Goal: Find contact information: Find contact information

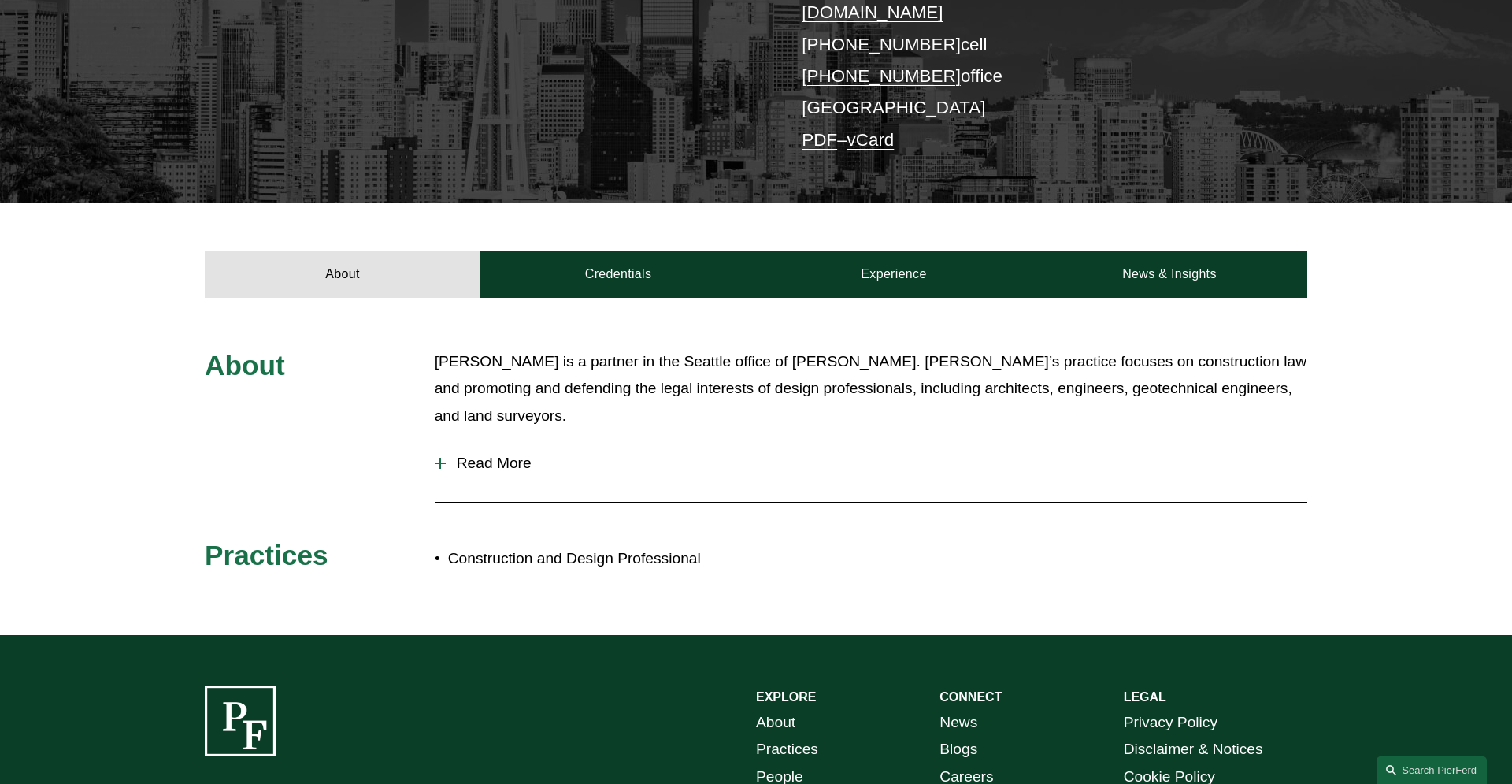
scroll to position [395, 0]
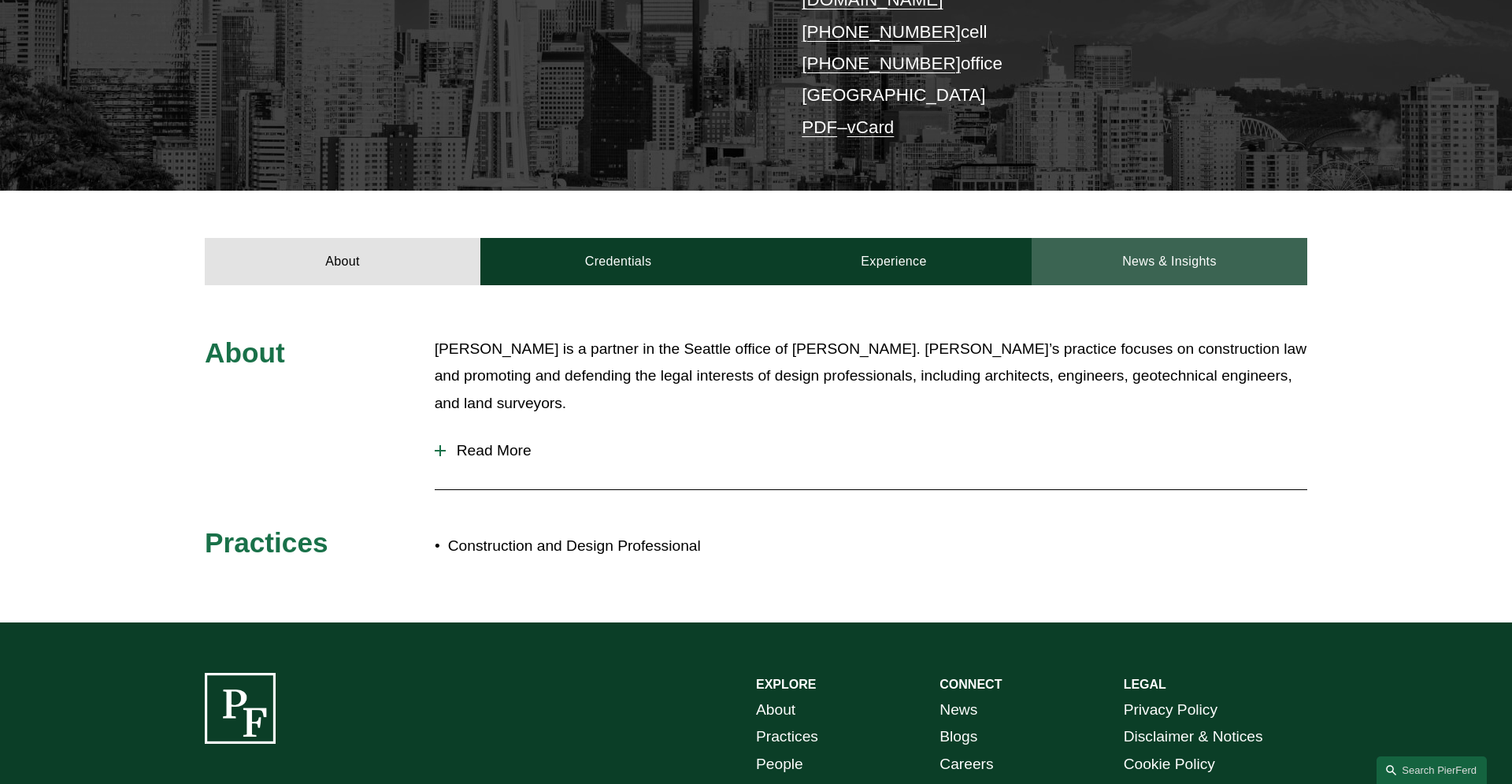
click at [1184, 237] on link "News & Insights" at bounding box center [1169, 261] width 276 height 47
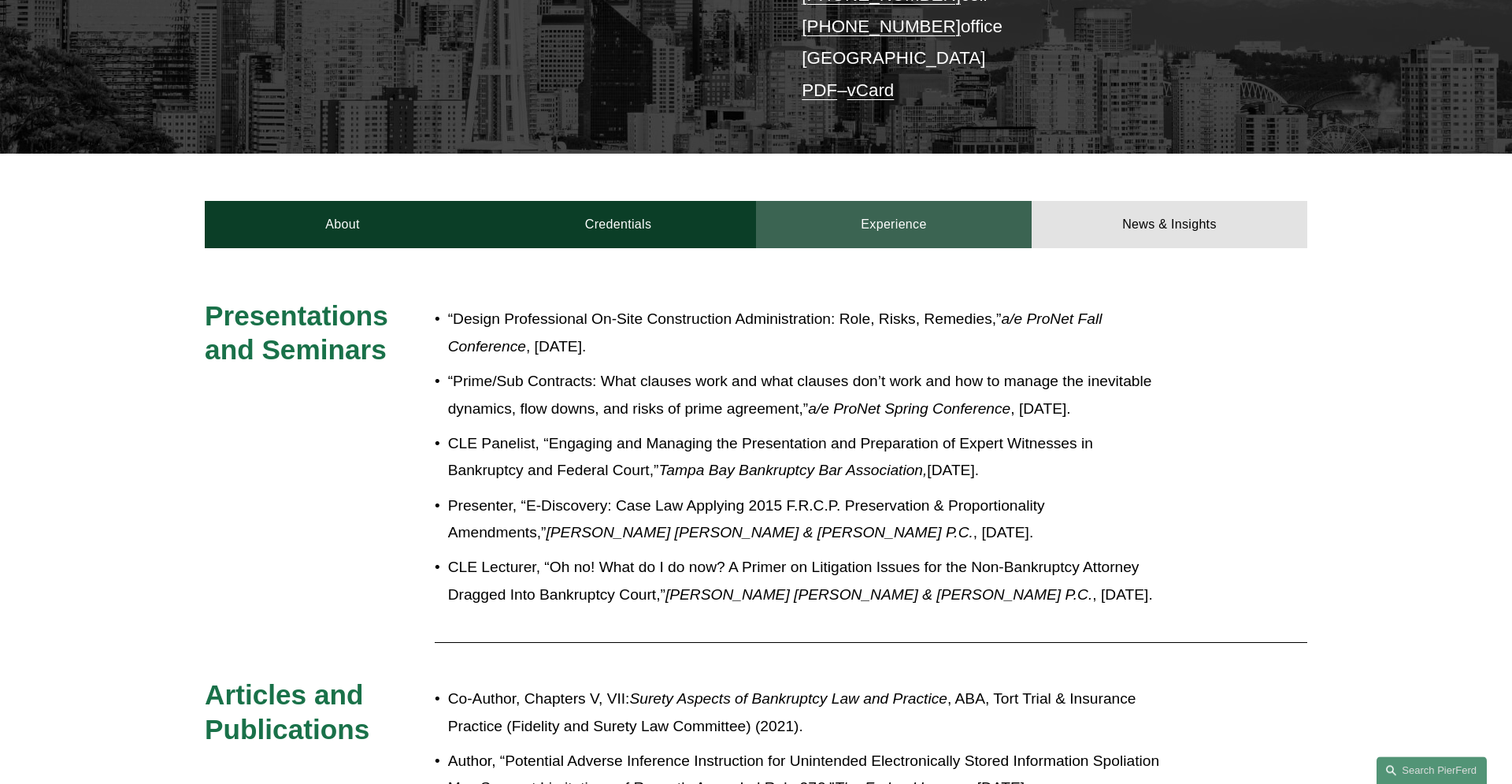
scroll to position [208, 0]
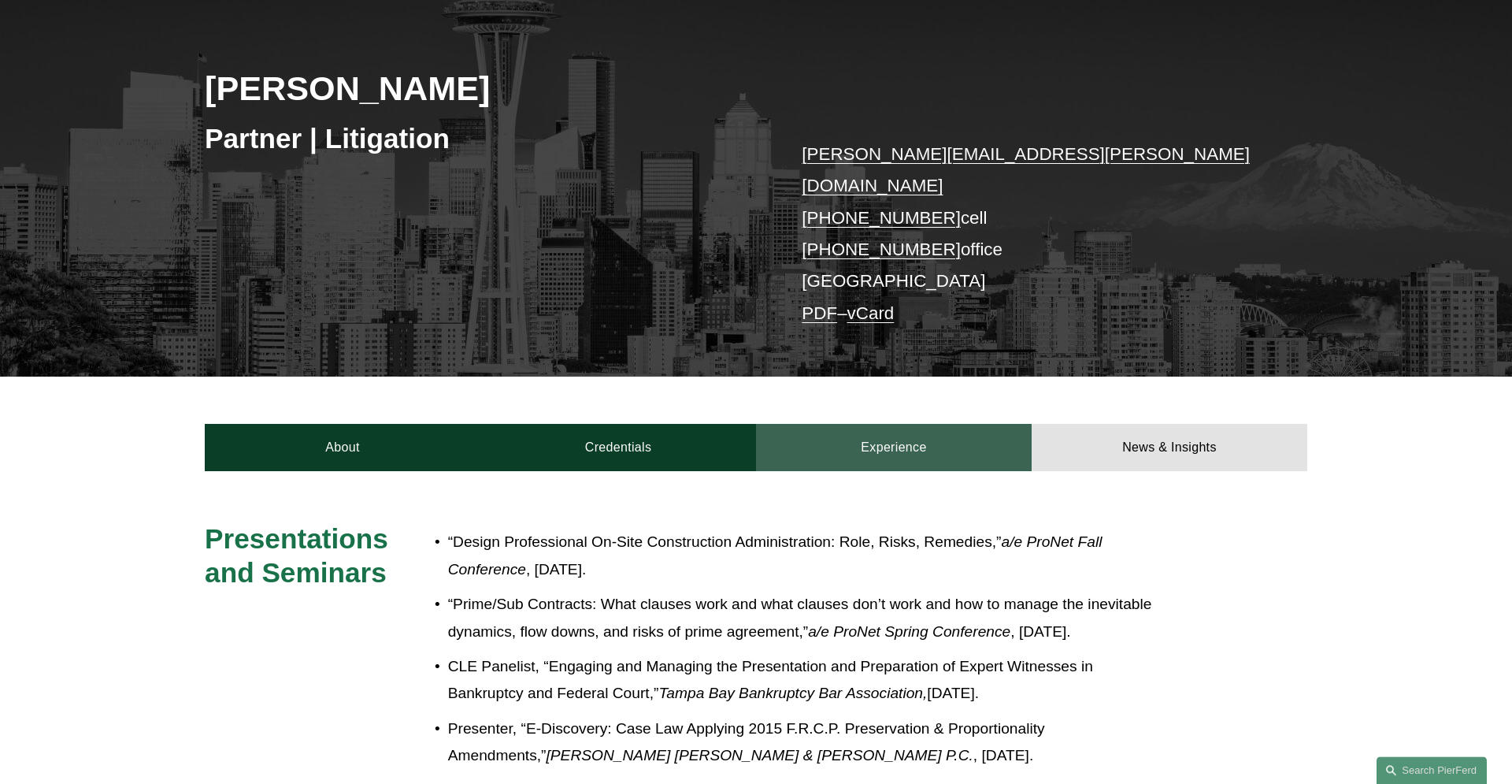
click at [886, 443] on link "Experience" at bounding box center [893, 447] width 276 height 47
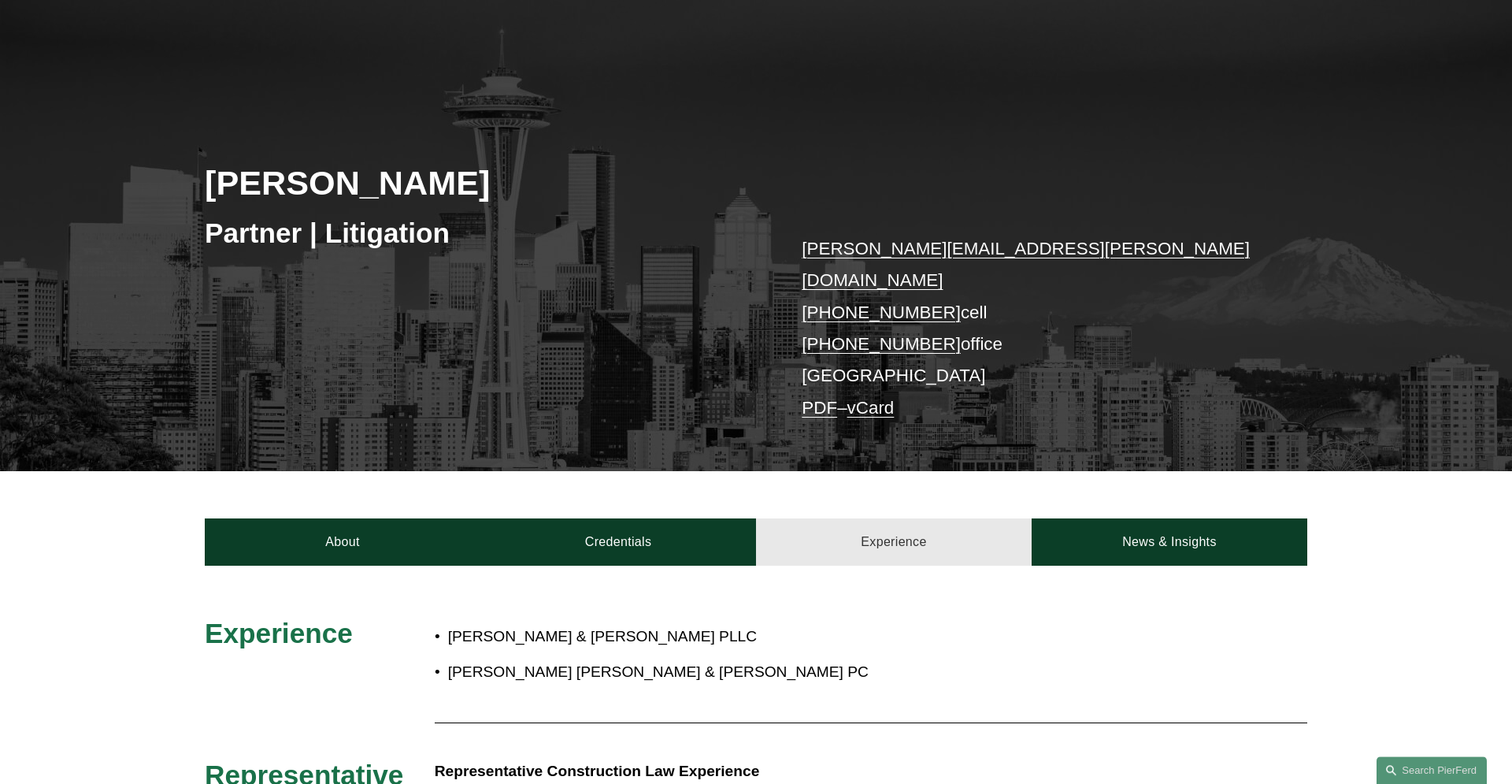
scroll to position [0, 0]
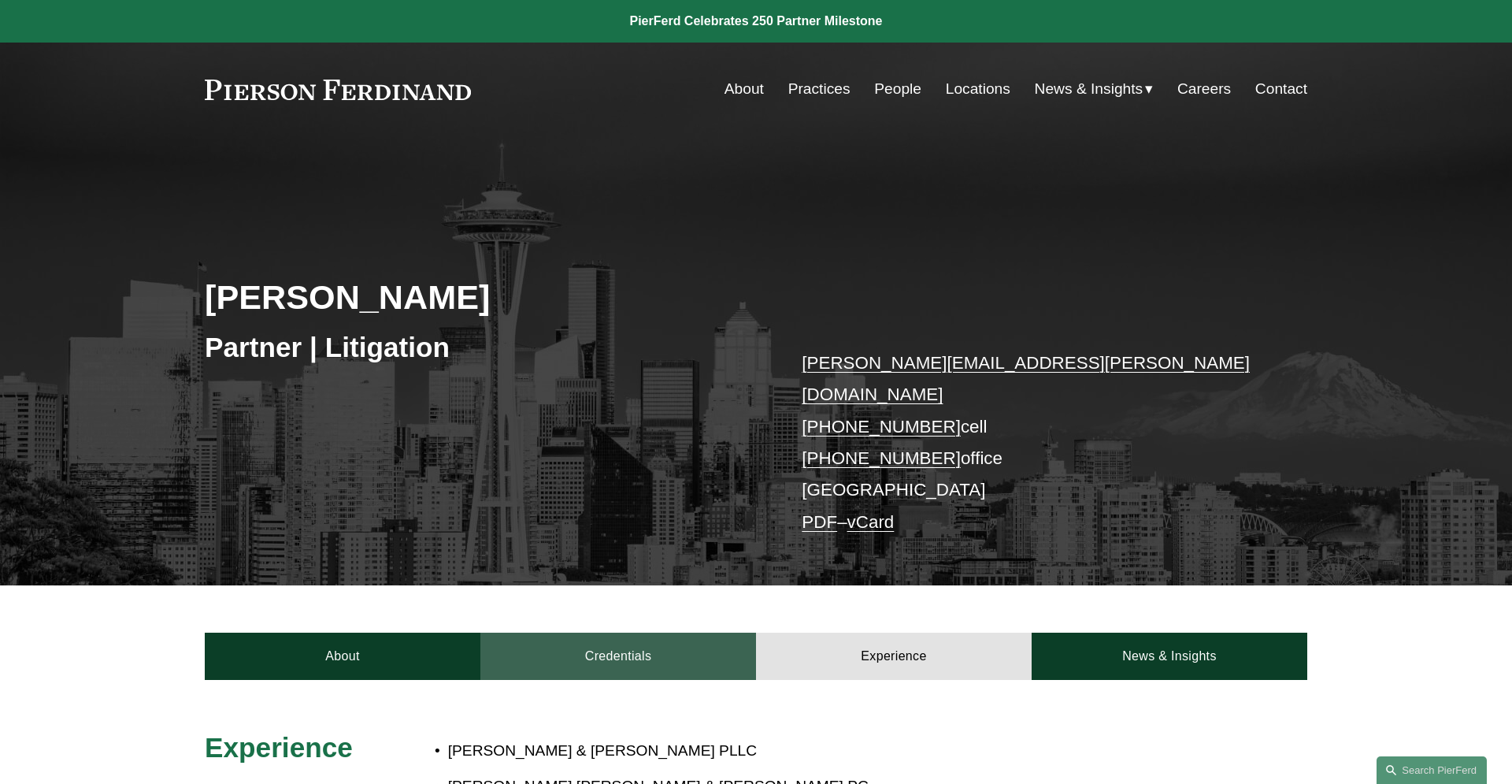
click at [603, 634] on link "Credentials" at bounding box center [618, 656] width 276 height 47
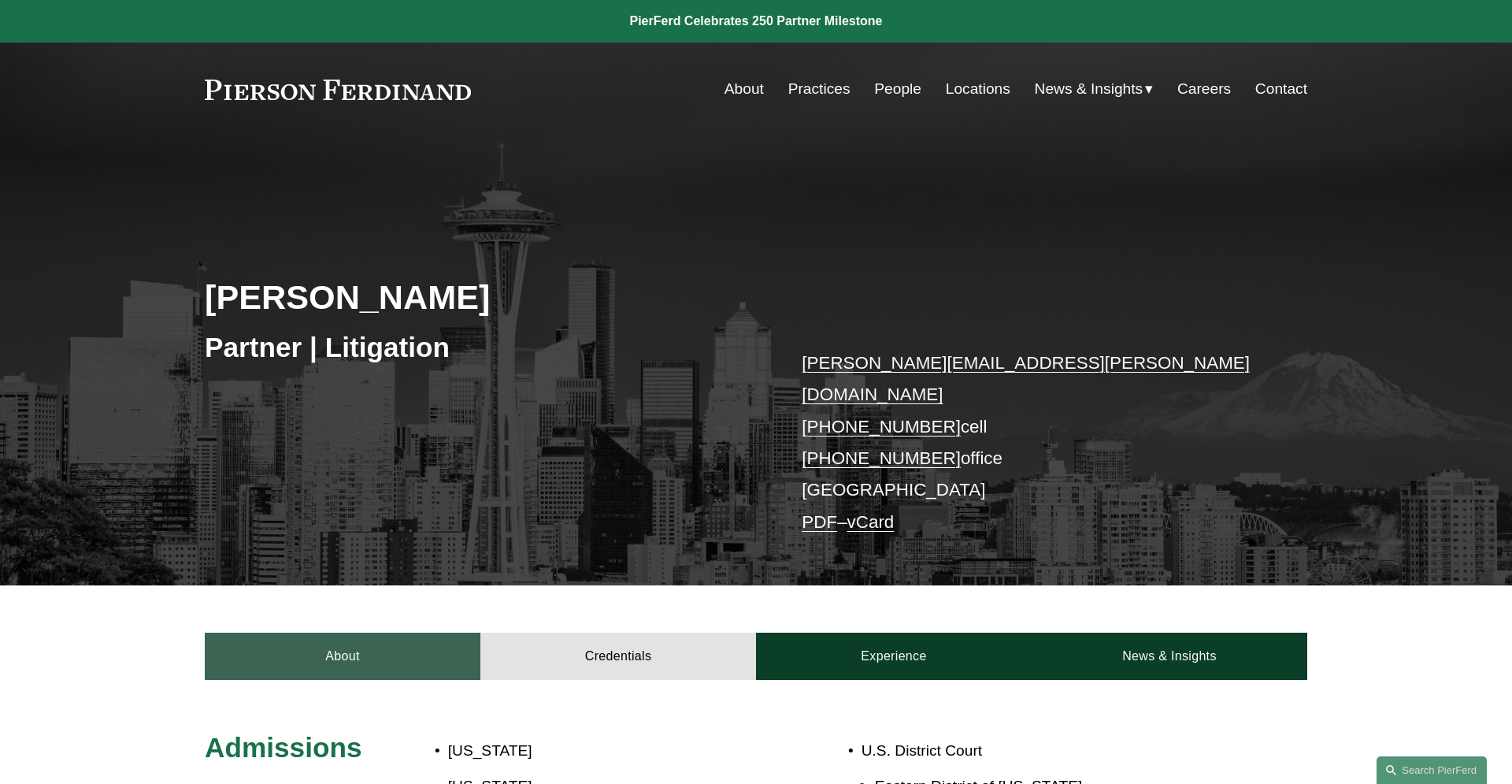
click at [363, 632] on link "About" at bounding box center [342, 656] width 276 height 47
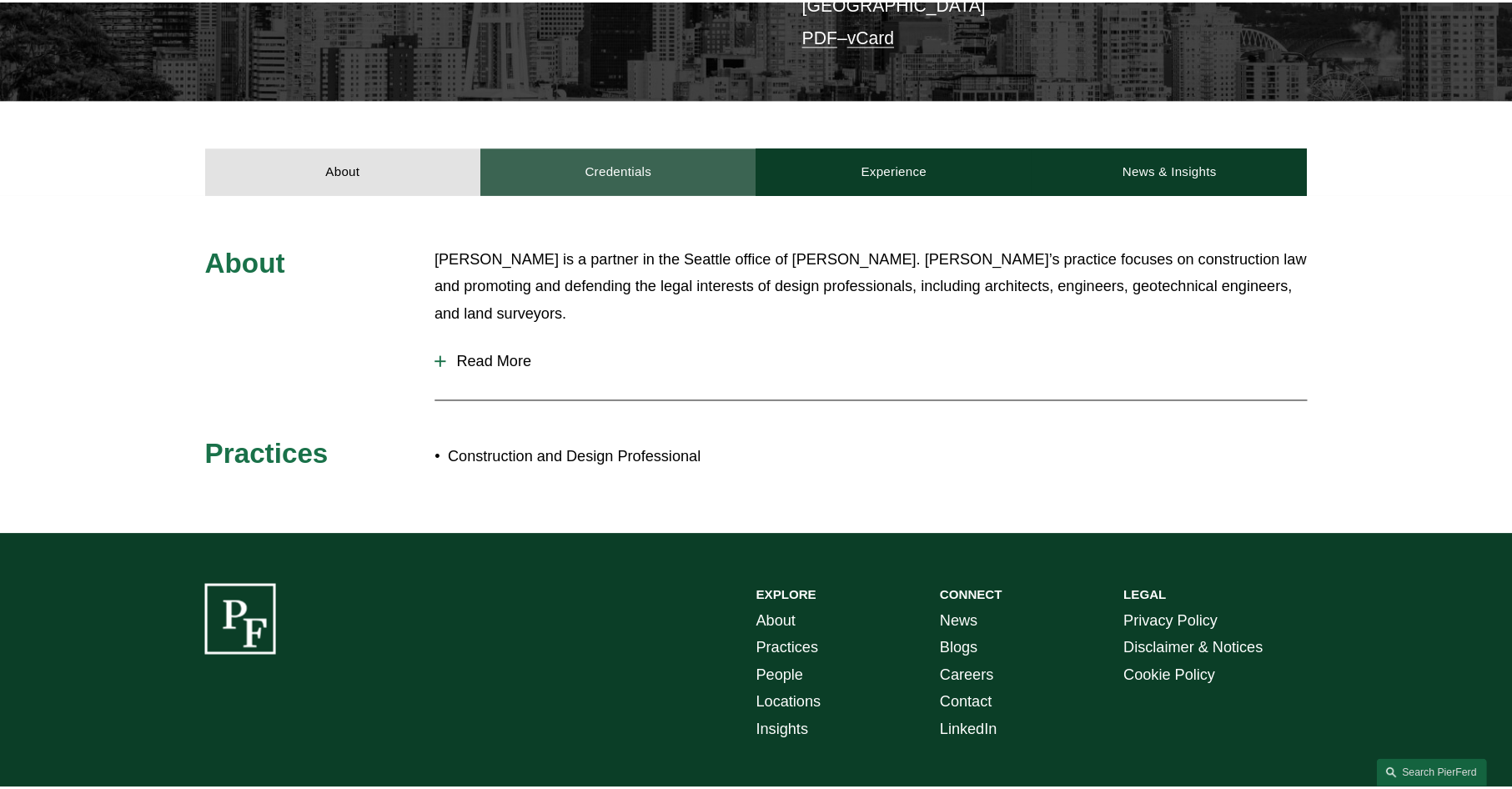
scroll to position [603, 0]
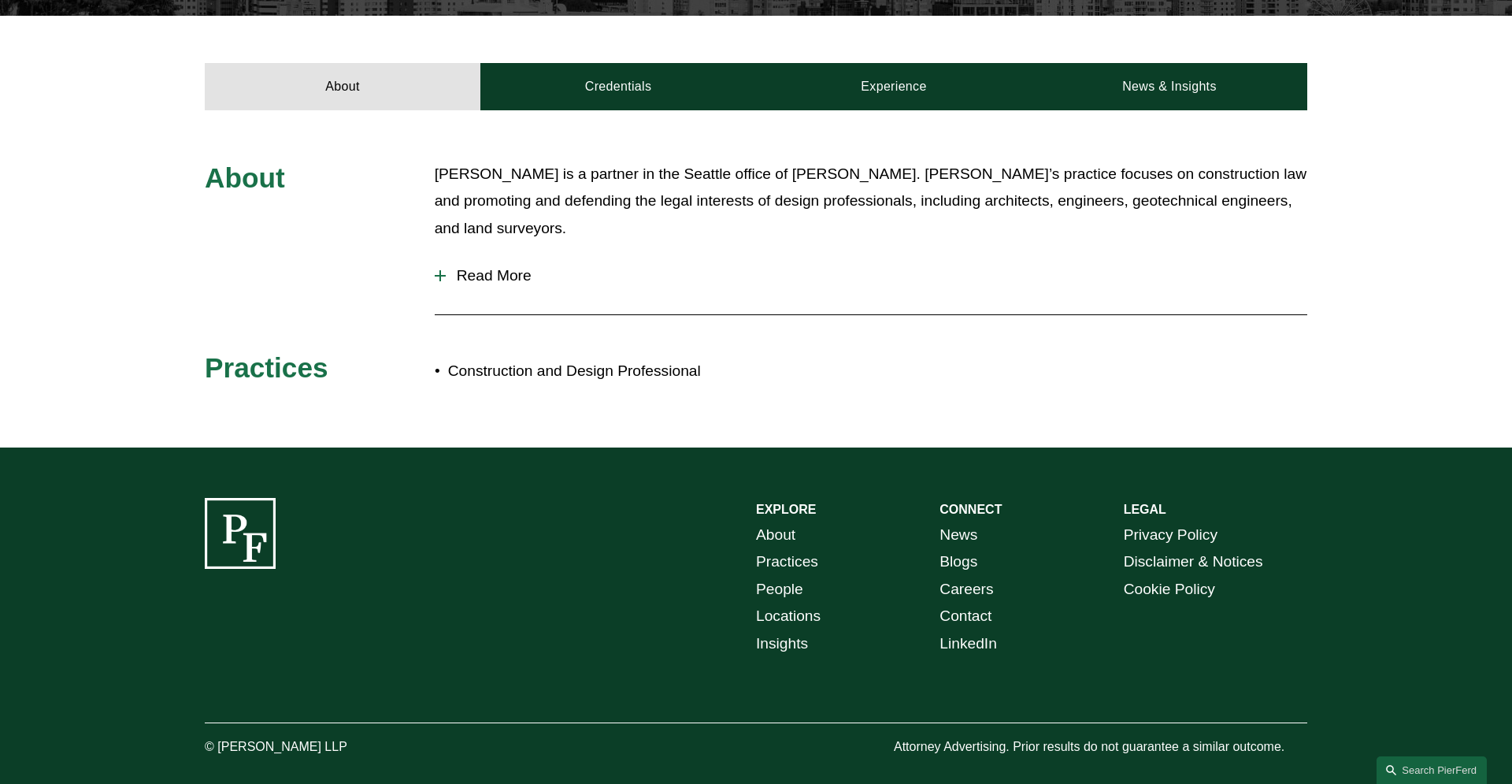
click at [510, 267] on span "Read More" at bounding box center [876, 276] width 862 height 17
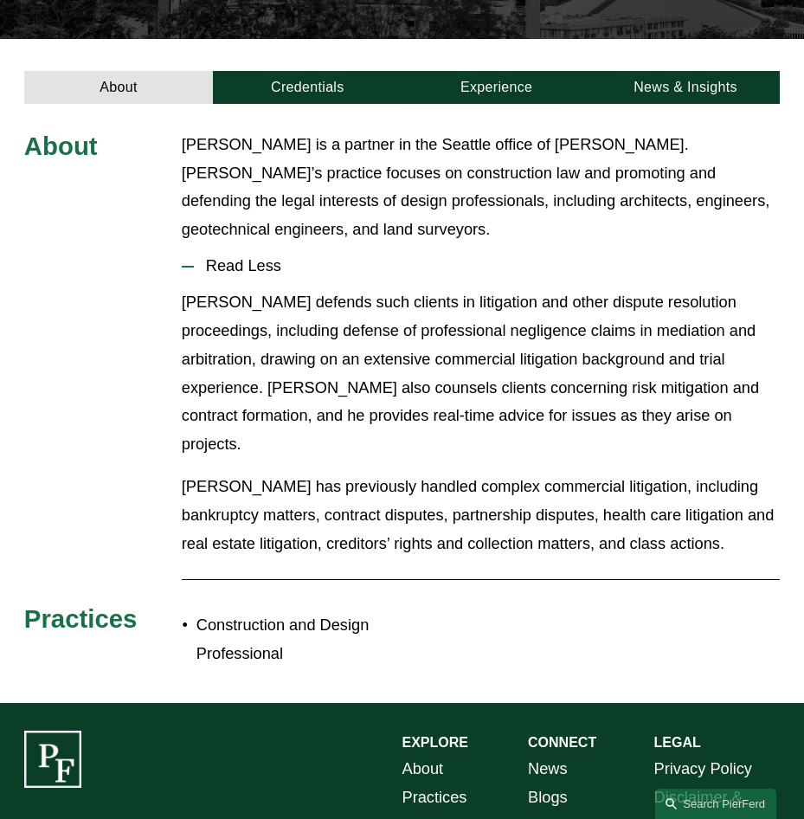
scroll to position [483, 0]
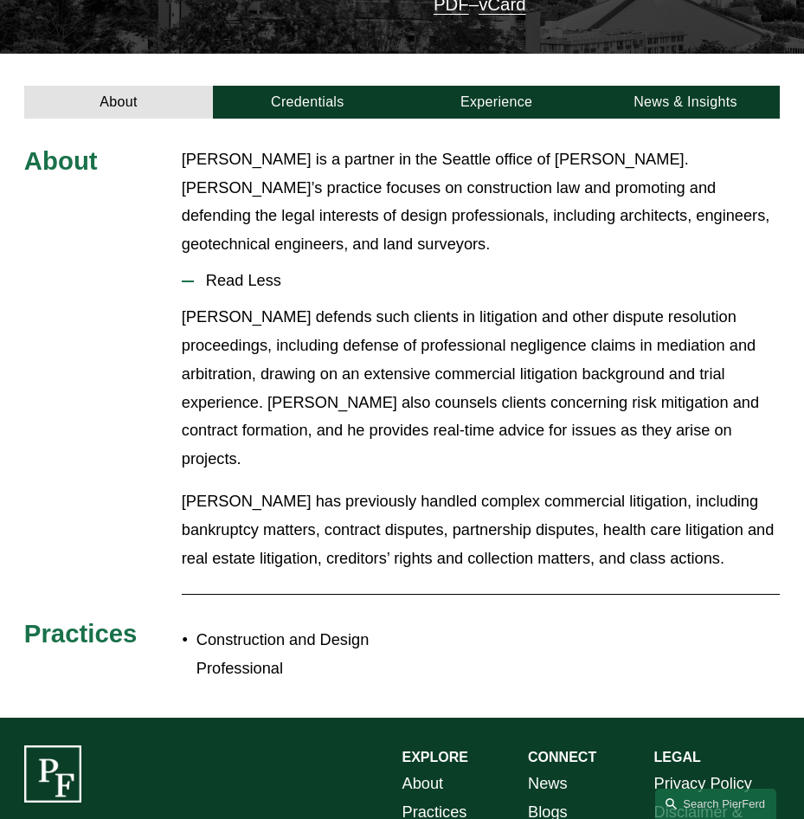
click at [348, 54] on div "About Credentials Experience News & Insights" at bounding box center [402, 86] width 804 height 65
click at [345, 86] on link "Credentials" at bounding box center [307, 102] width 189 height 33
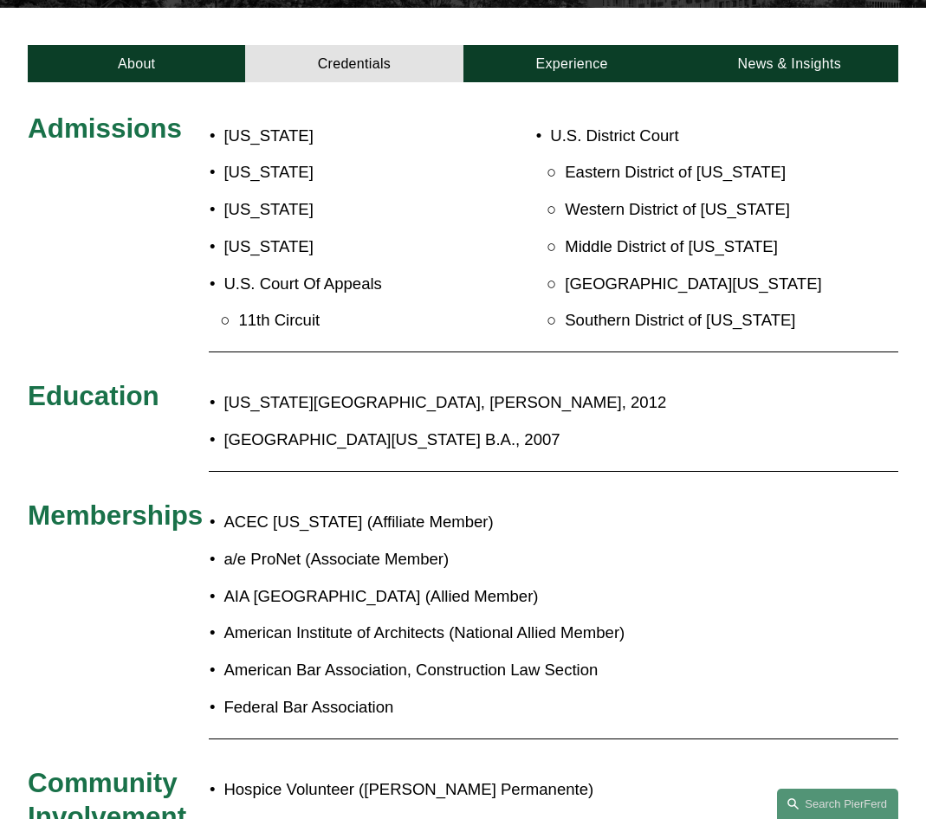
scroll to position [570, 0]
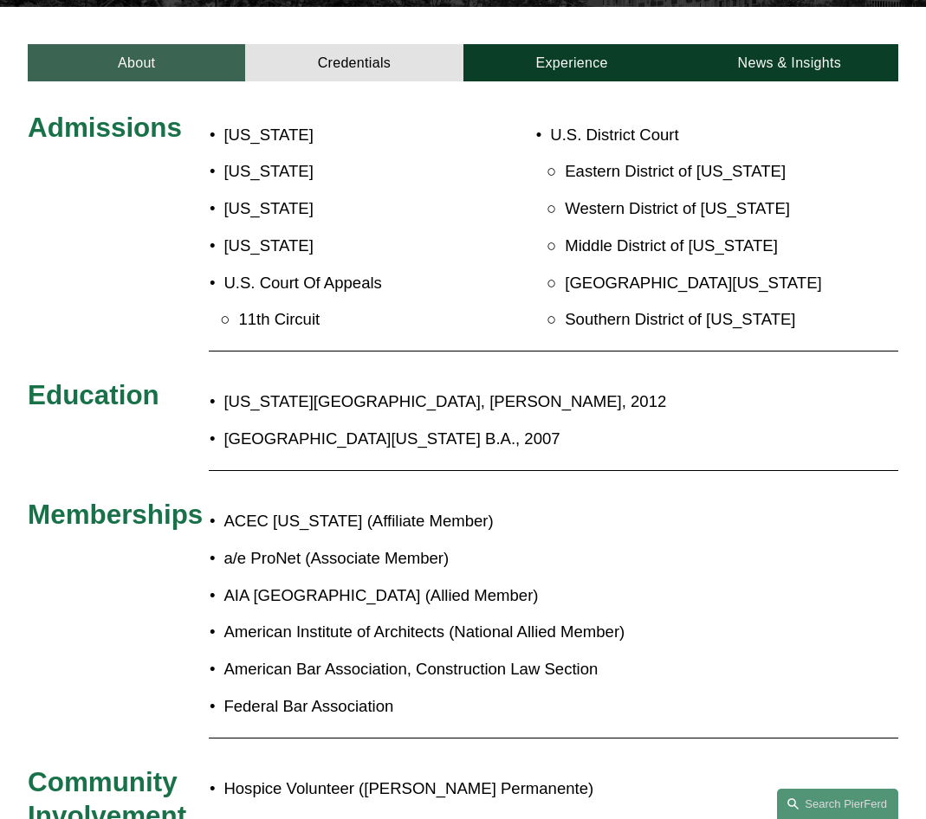
click at [183, 44] on link "About" at bounding box center [136, 62] width 217 height 37
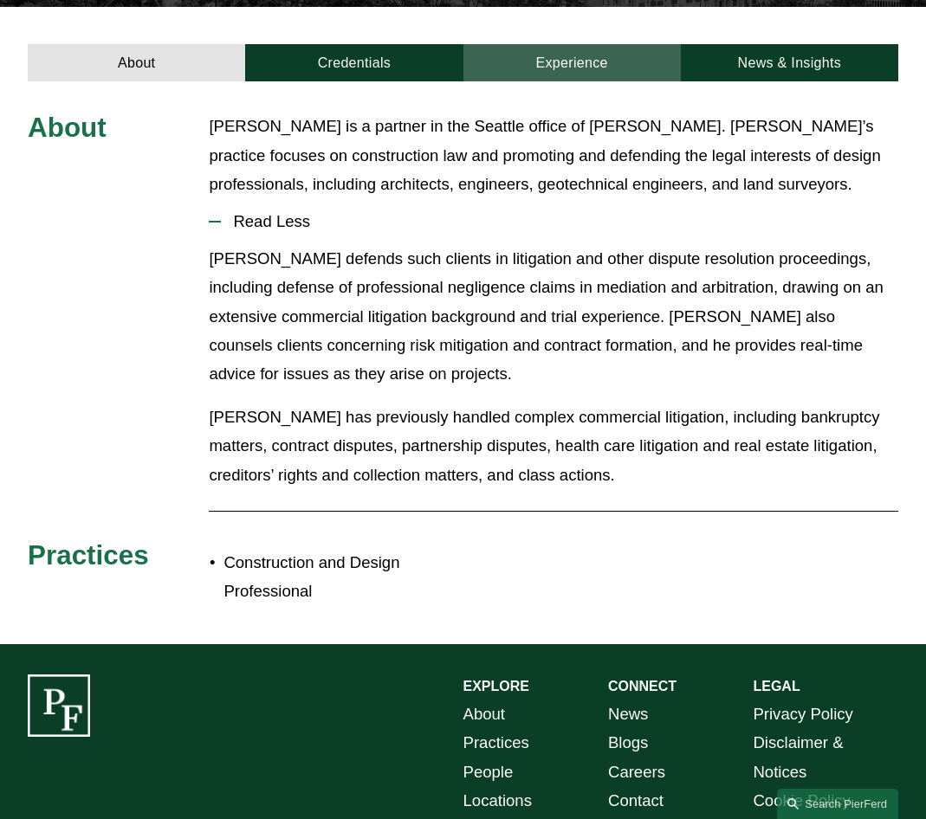
click at [560, 44] on link "Experience" at bounding box center [571, 62] width 217 height 37
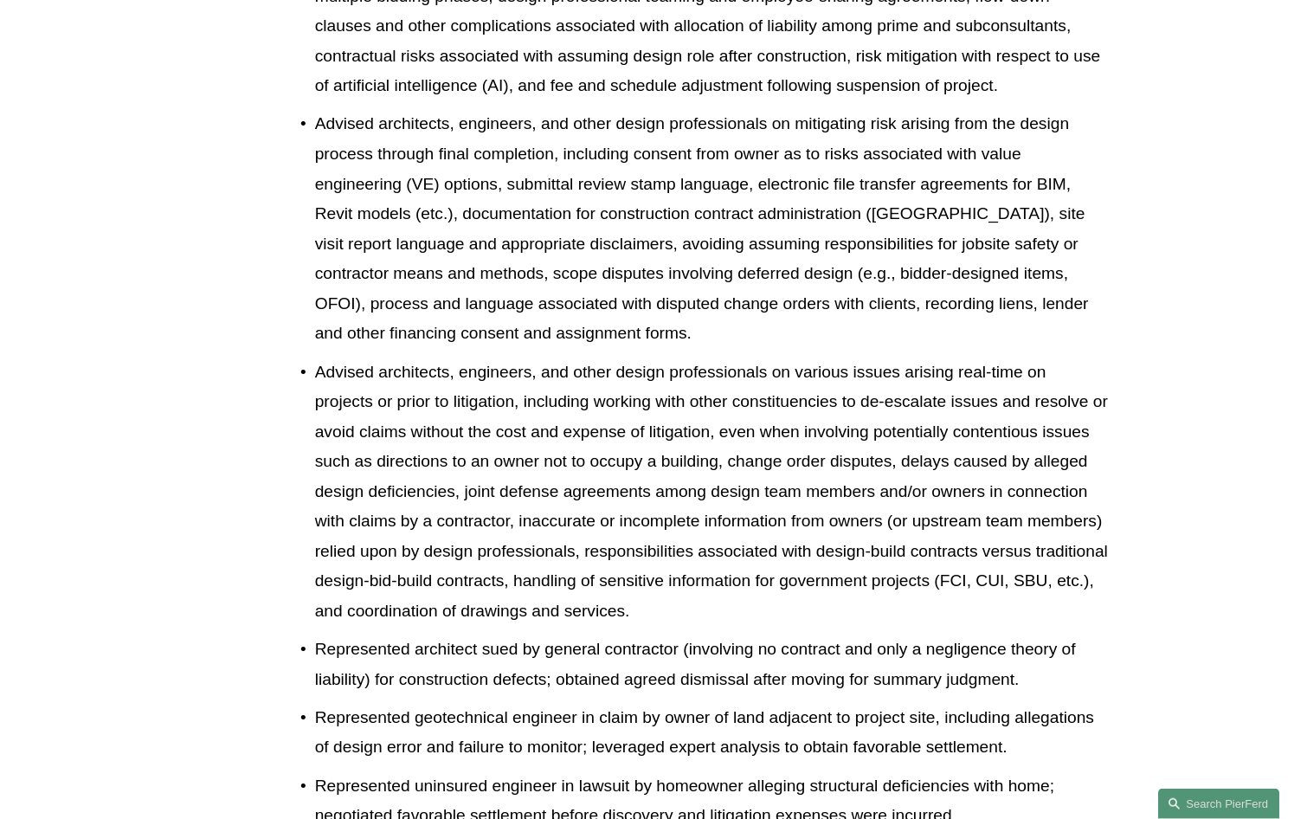
scroll to position [0, 0]
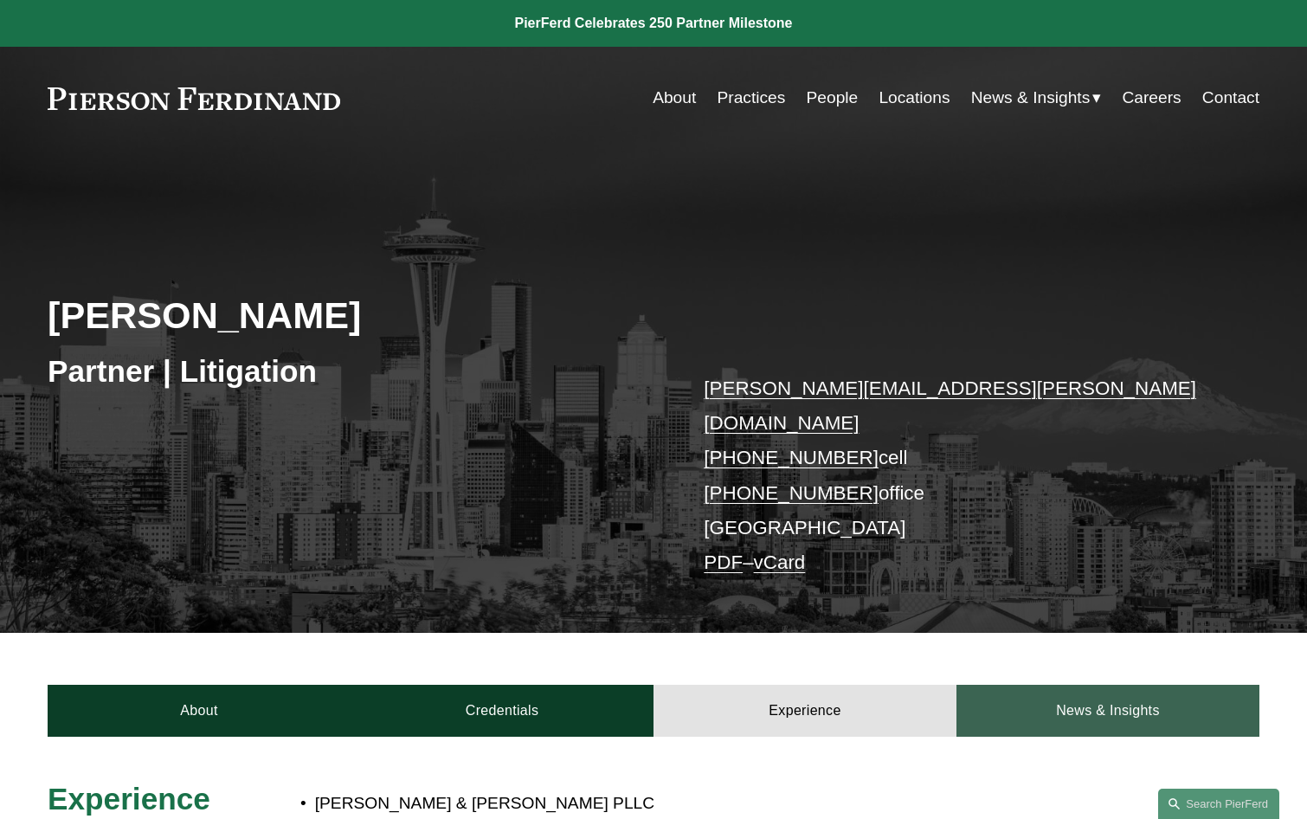
click at [1135, 692] on link "News & Insights" at bounding box center [1108, 711] width 303 height 52
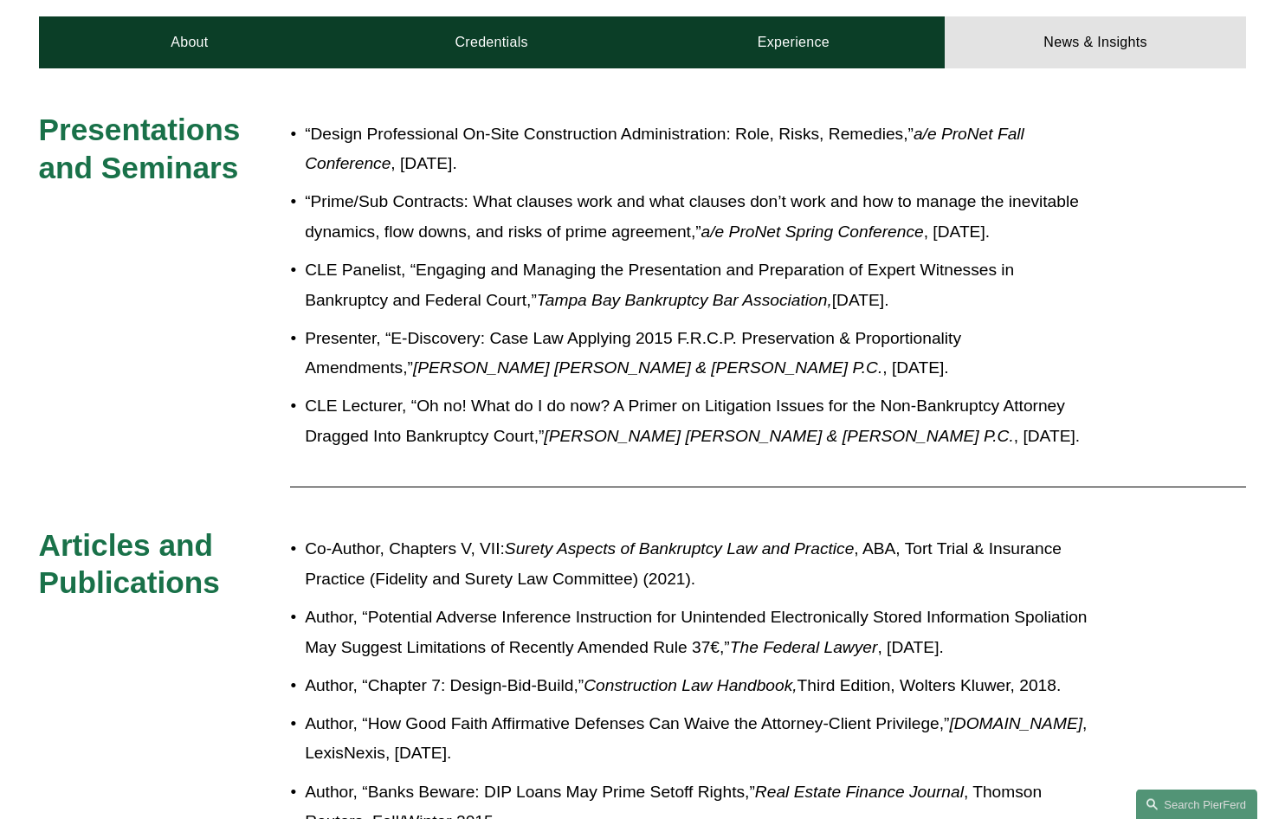
scroll to position [665, 0]
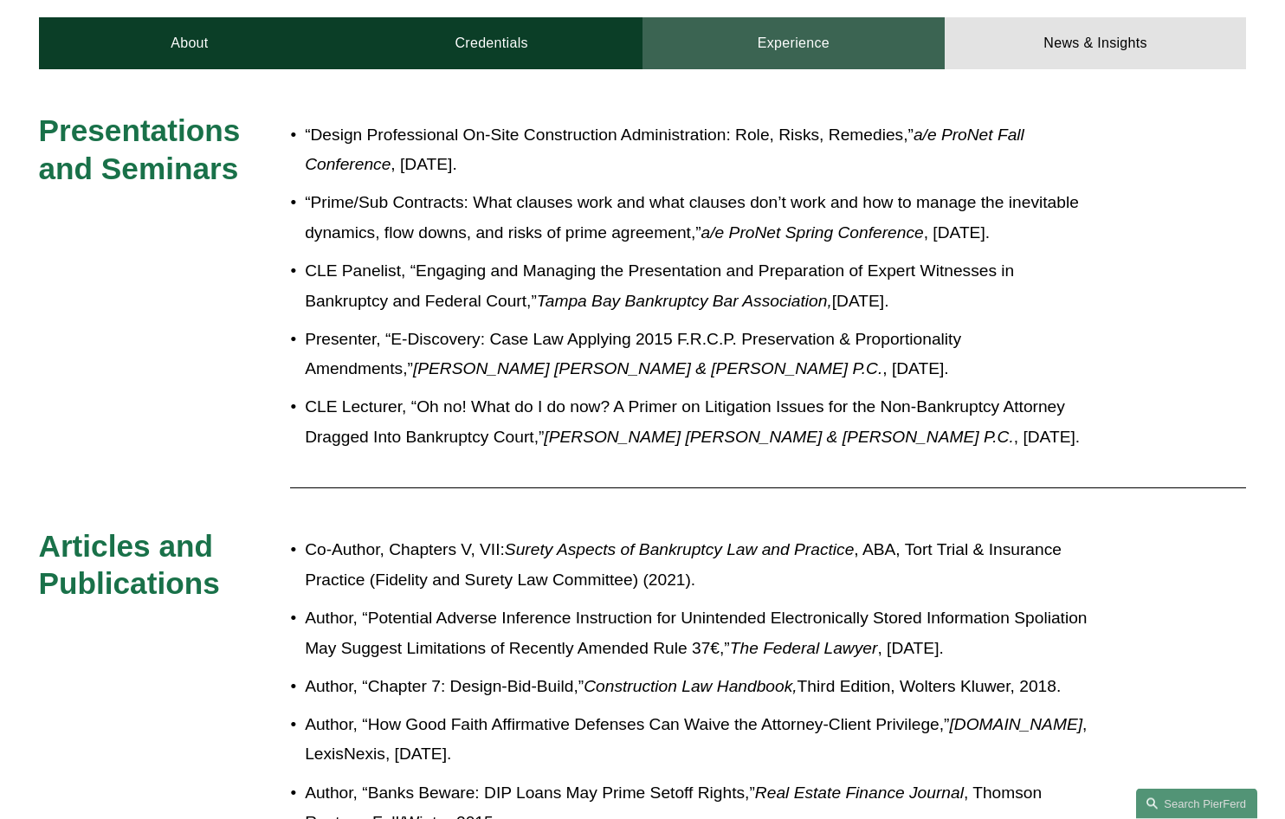
click at [810, 32] on link "Experience" at bounding box center [793, 44] width 302 height 52
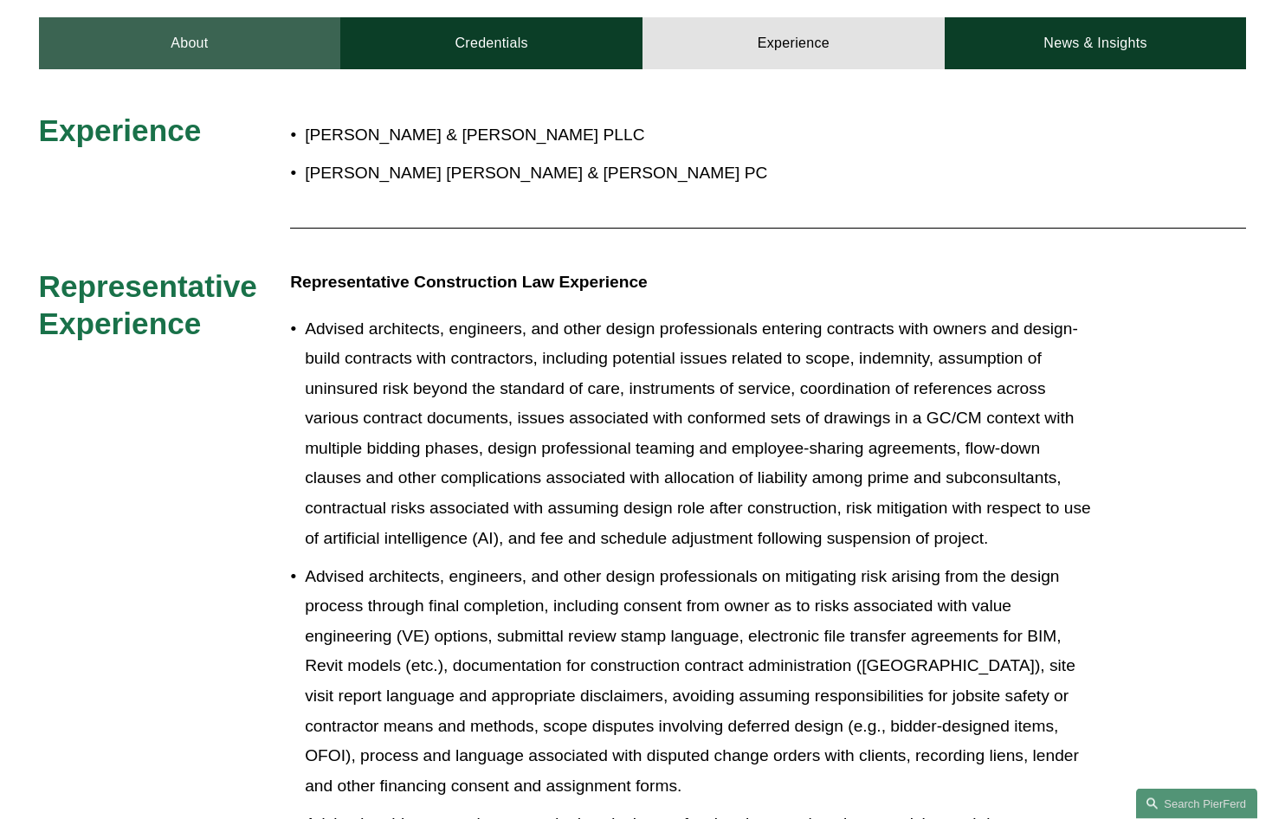
scroll to position [666, 0]
click at [257, 21] on link "About" at bounding box center [190, 43] width 302 height 52
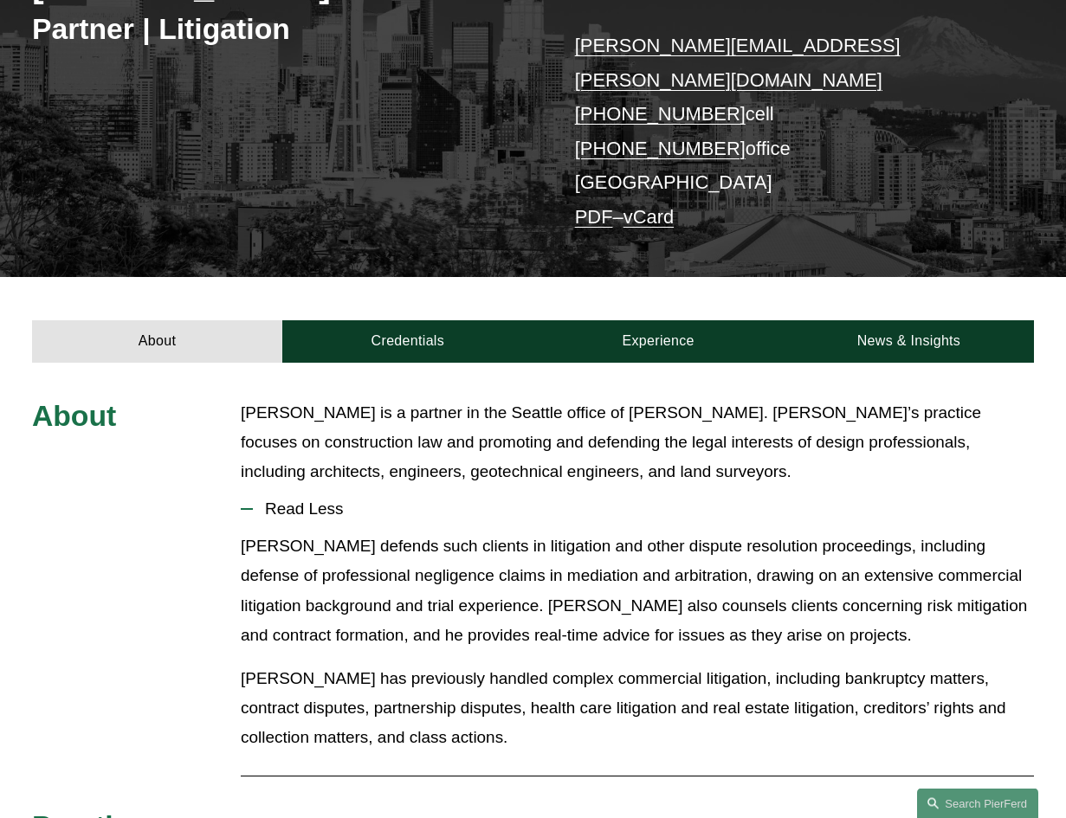
scroll to position [307, 0]
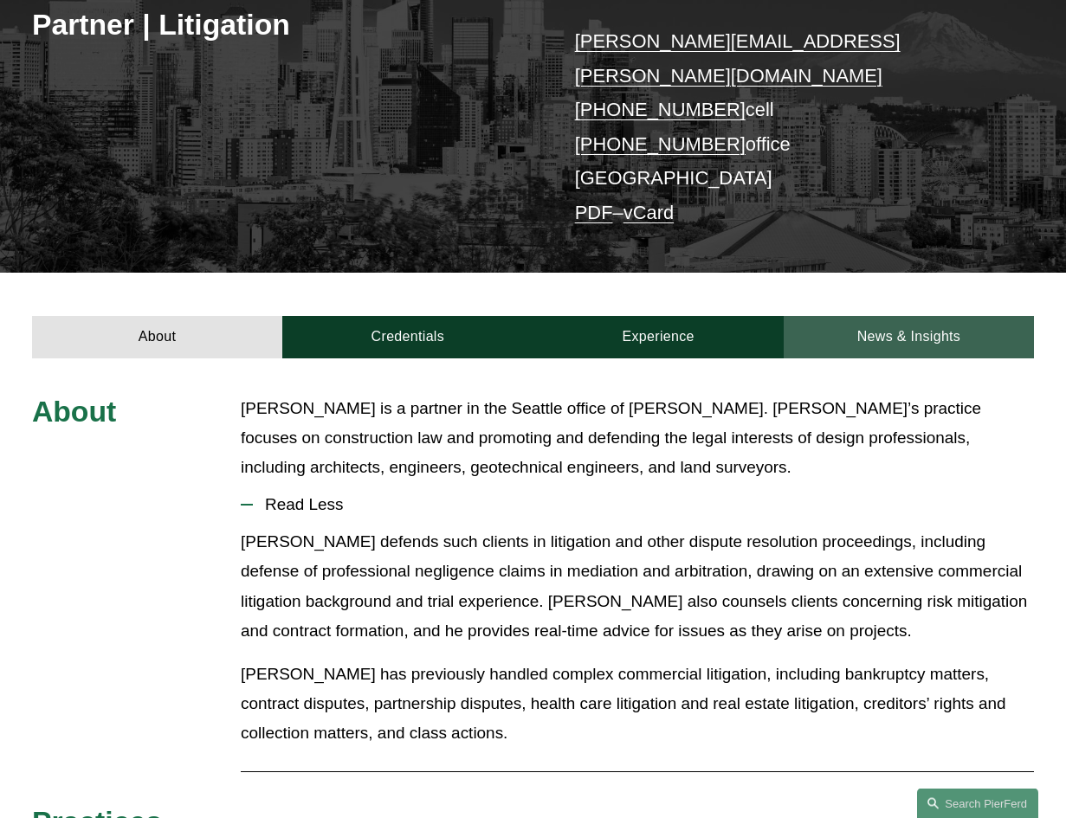
click at [416, 316] on link "Credentials" at bounding box center [407, 337] width 250 height 43
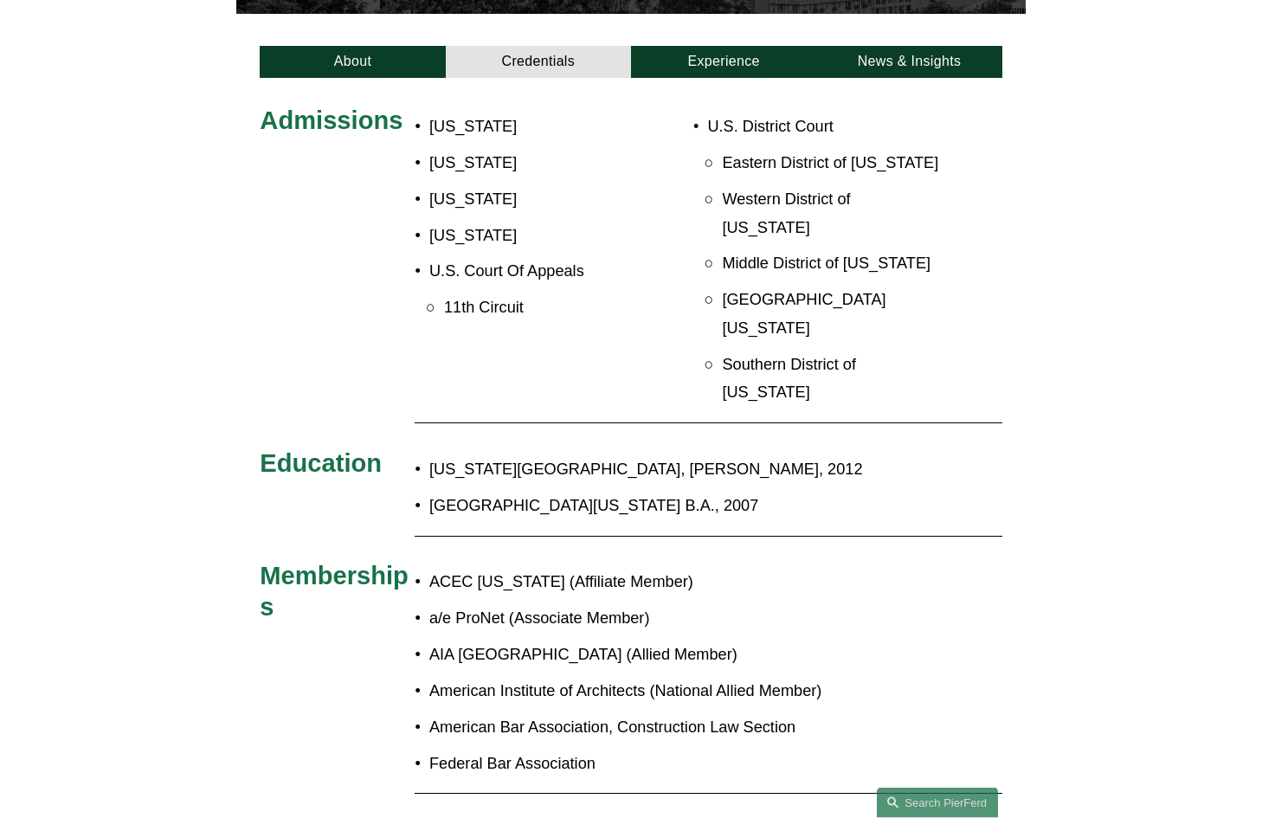
scroll to position [516, 0]
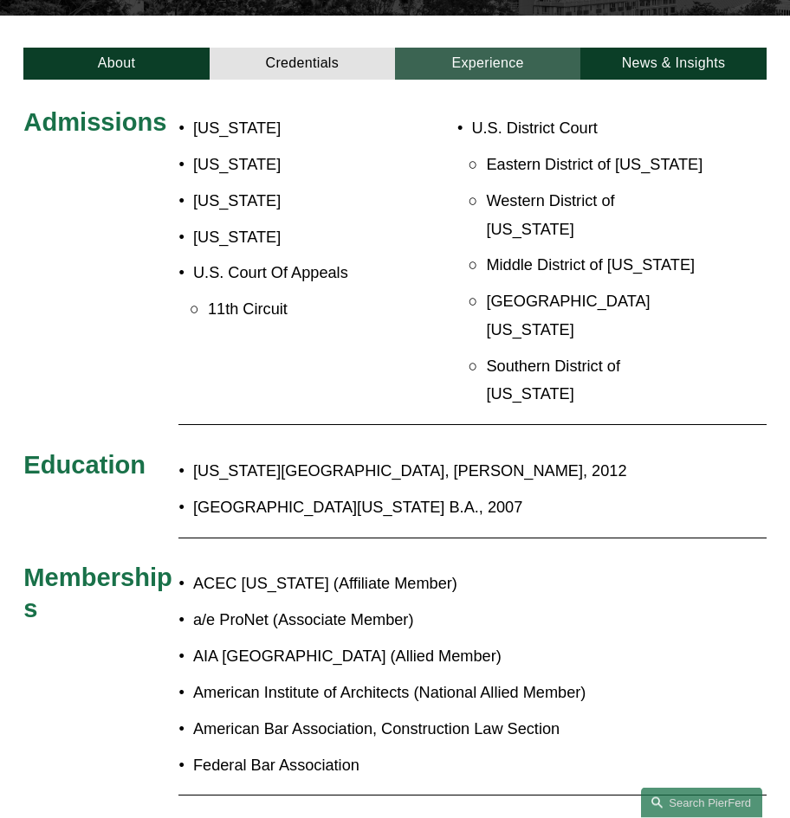
click at [479, 48] on link "Experience" at bounding box center [487, 64] width 185 height 32
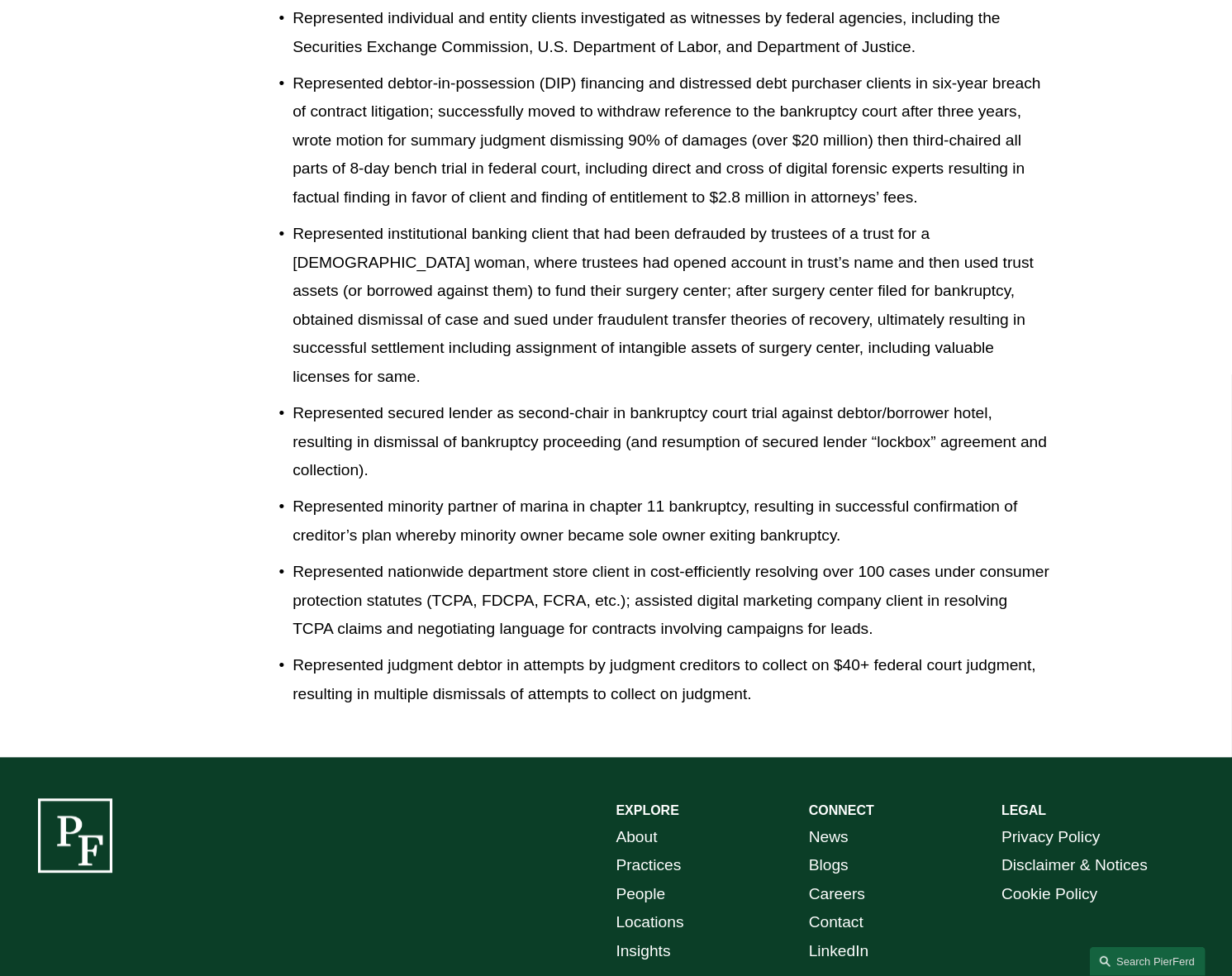
scroll to position [3201, 0]
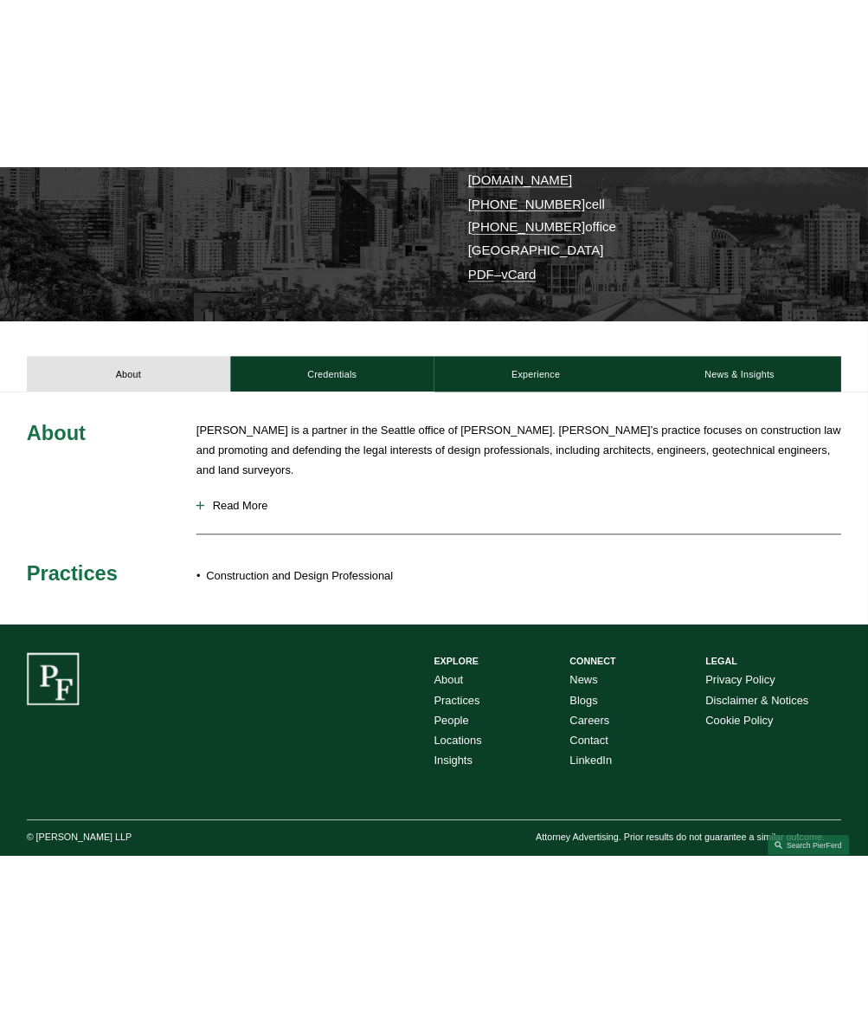
scroll to position [404, 0]
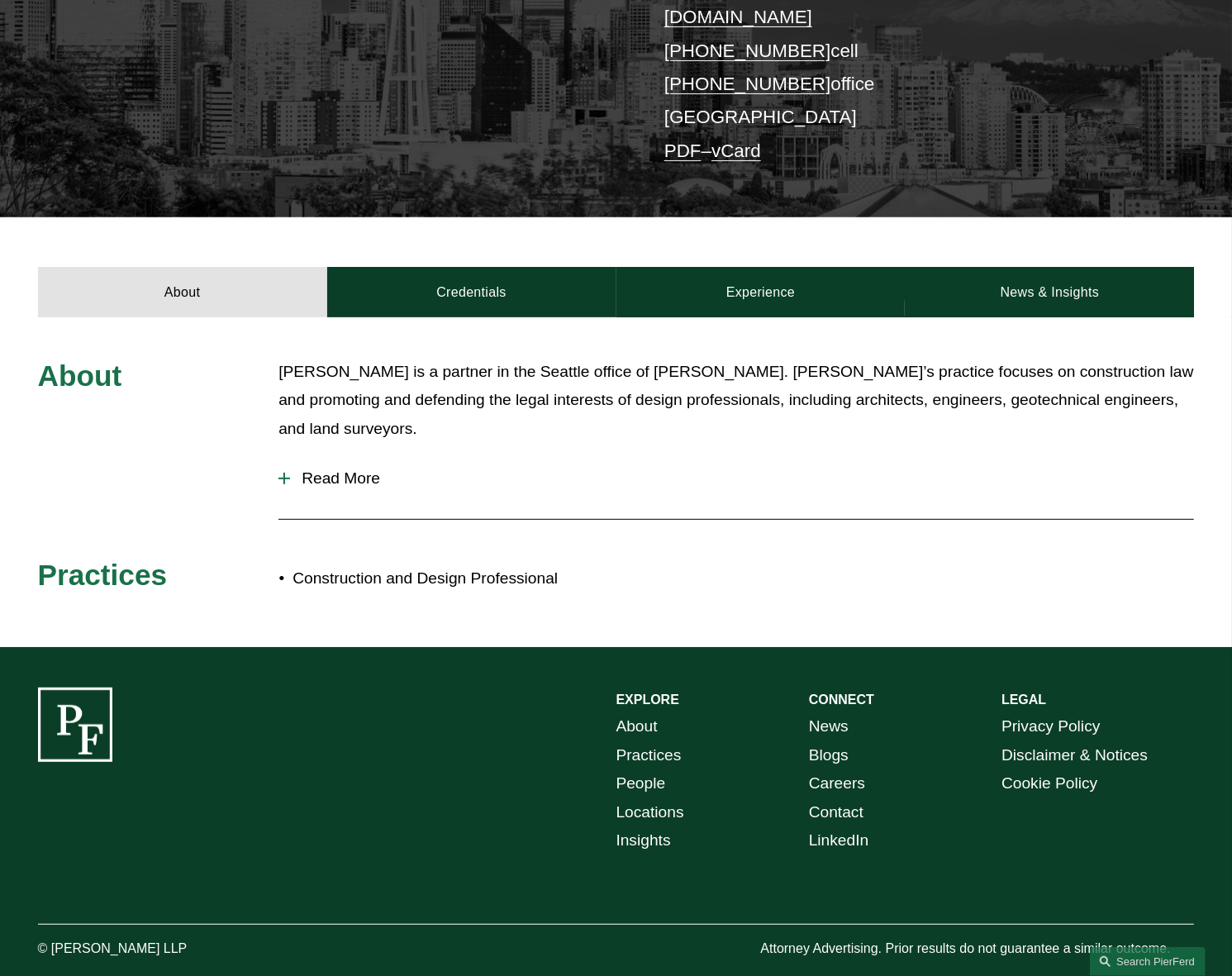
click at [496, 277] on link "Credentials" at bounding box center [471, 292] width 289 height 50
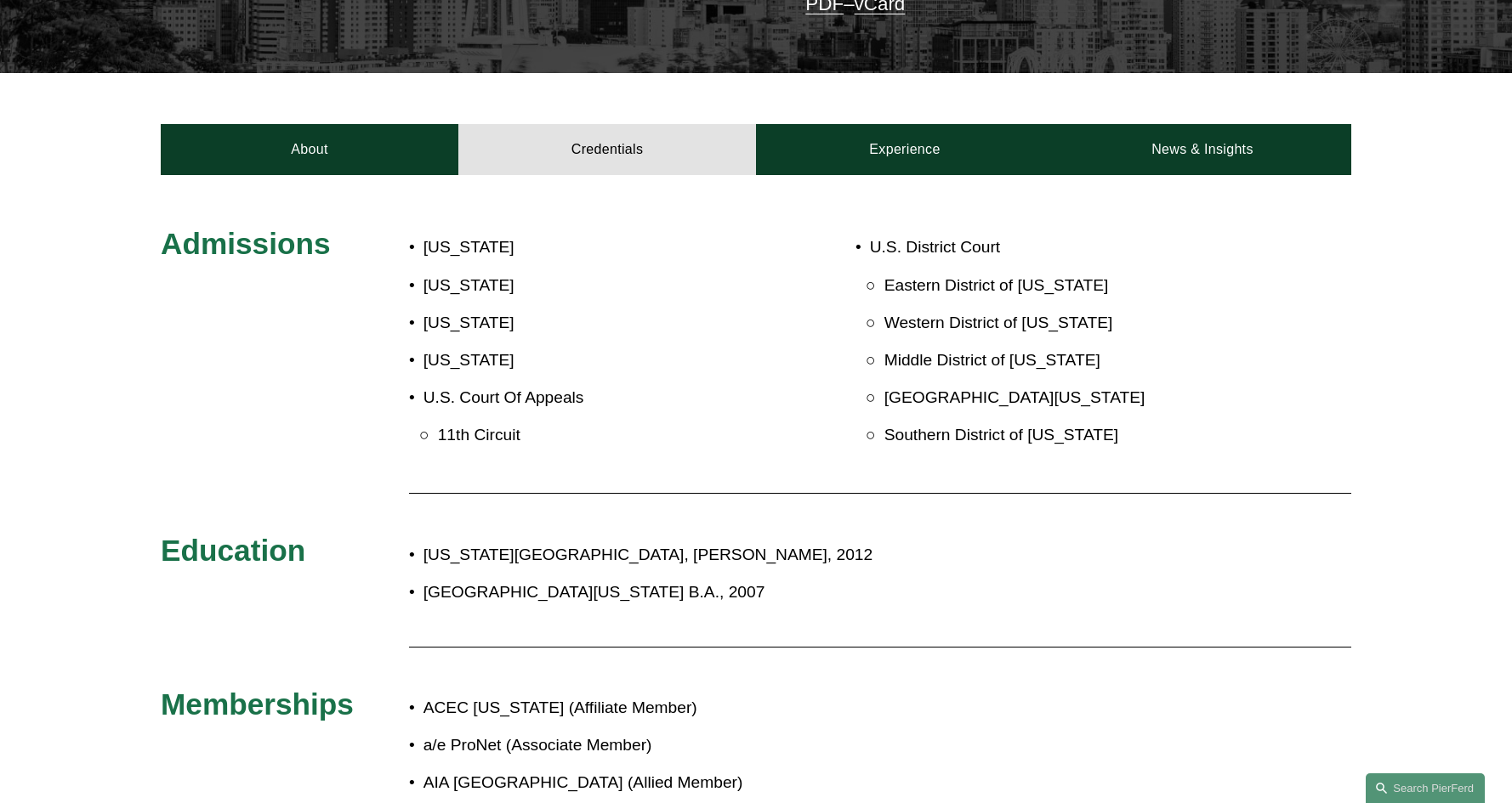
scroll to position [0, 0]
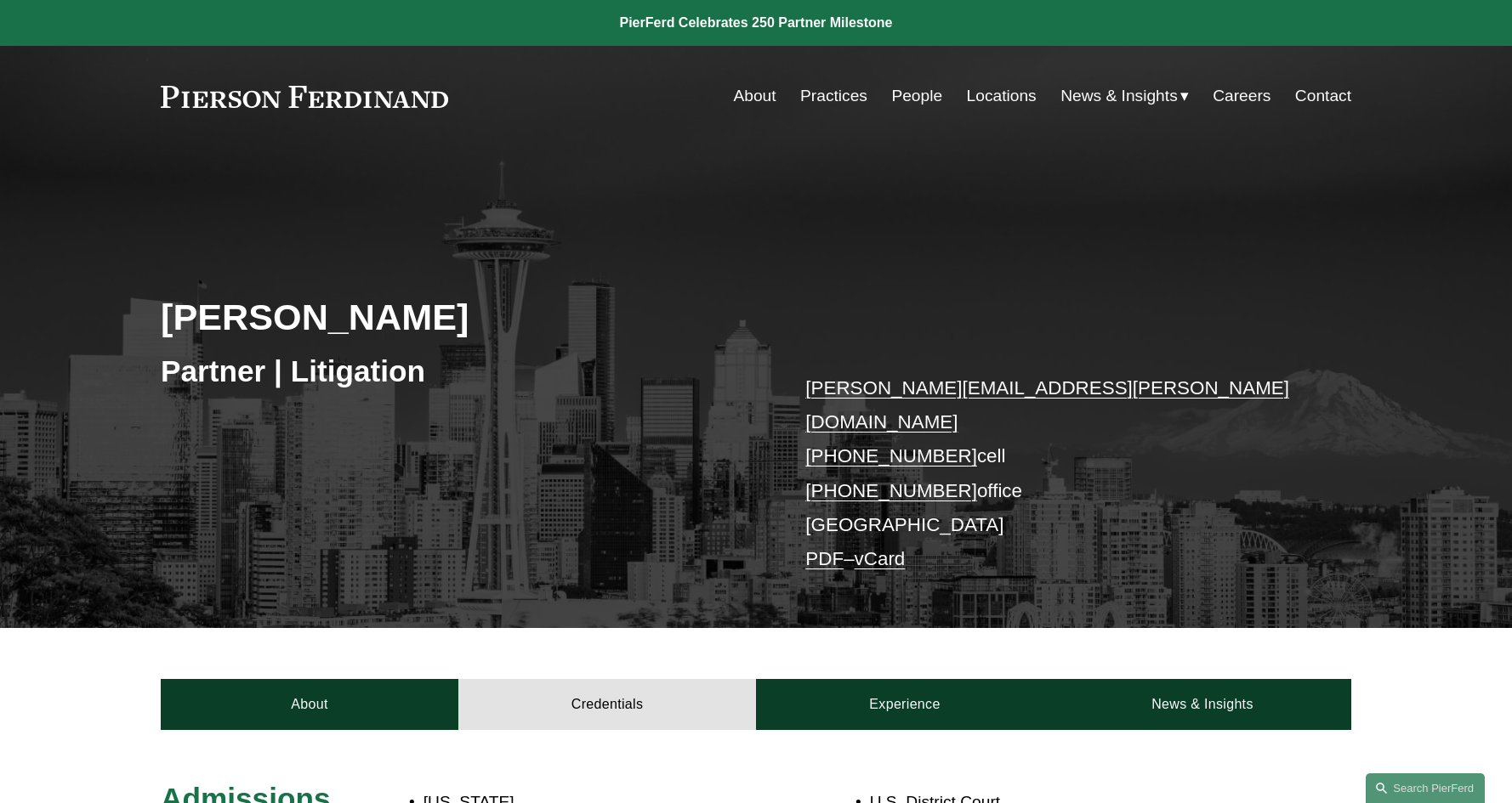
click at [918, 97] on link "People" at bounding box center [916, 95] width 51 height 32
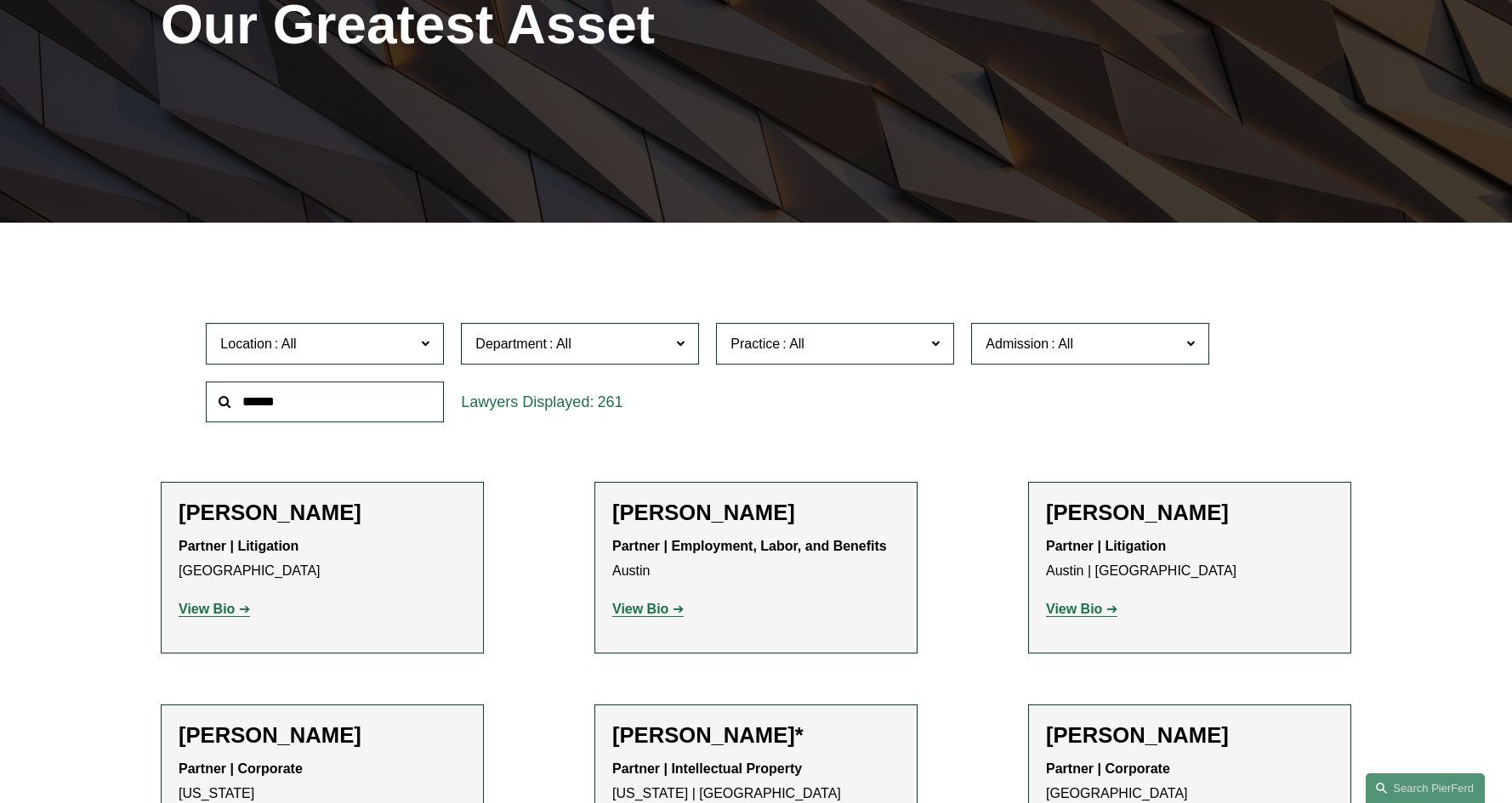
scroll to position [327, 0]
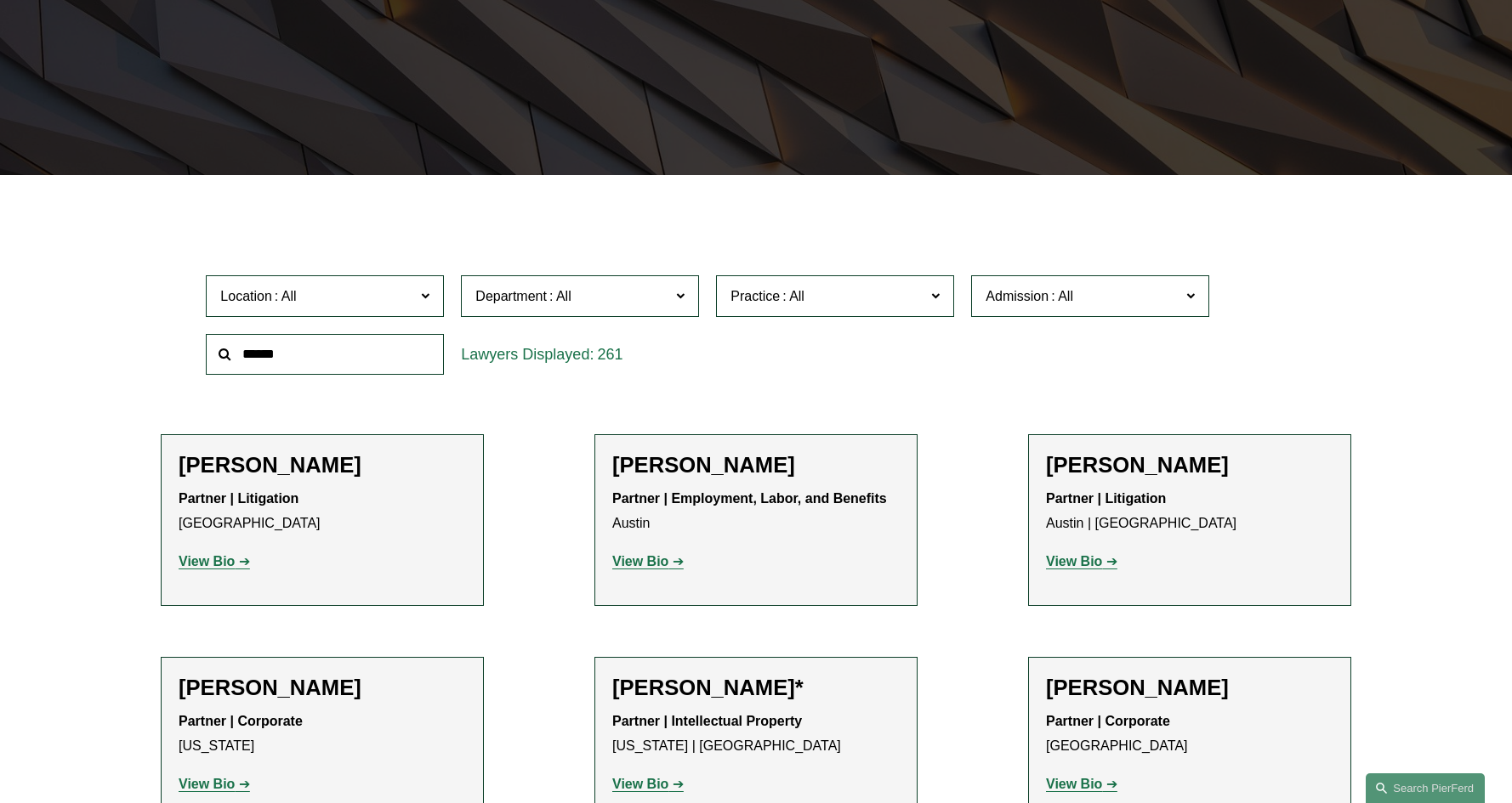
click at [358, 305] on span "Location" at bounding box center [317, 295] width 194 height 23
click at [0, 0] on link "Tampa" at bounding box center [0, 0] width 0 height 0
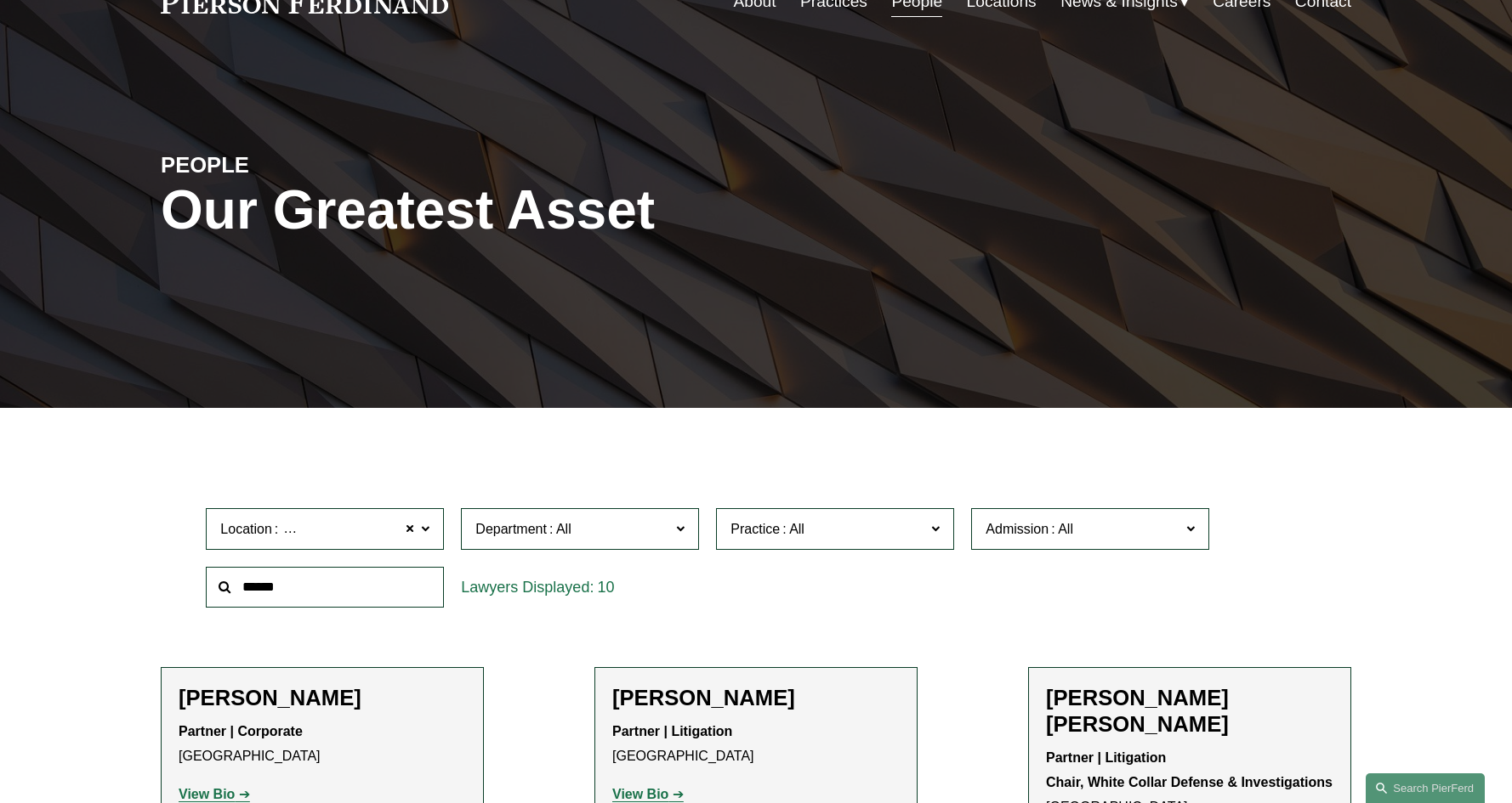
scroll to position [50, 0]
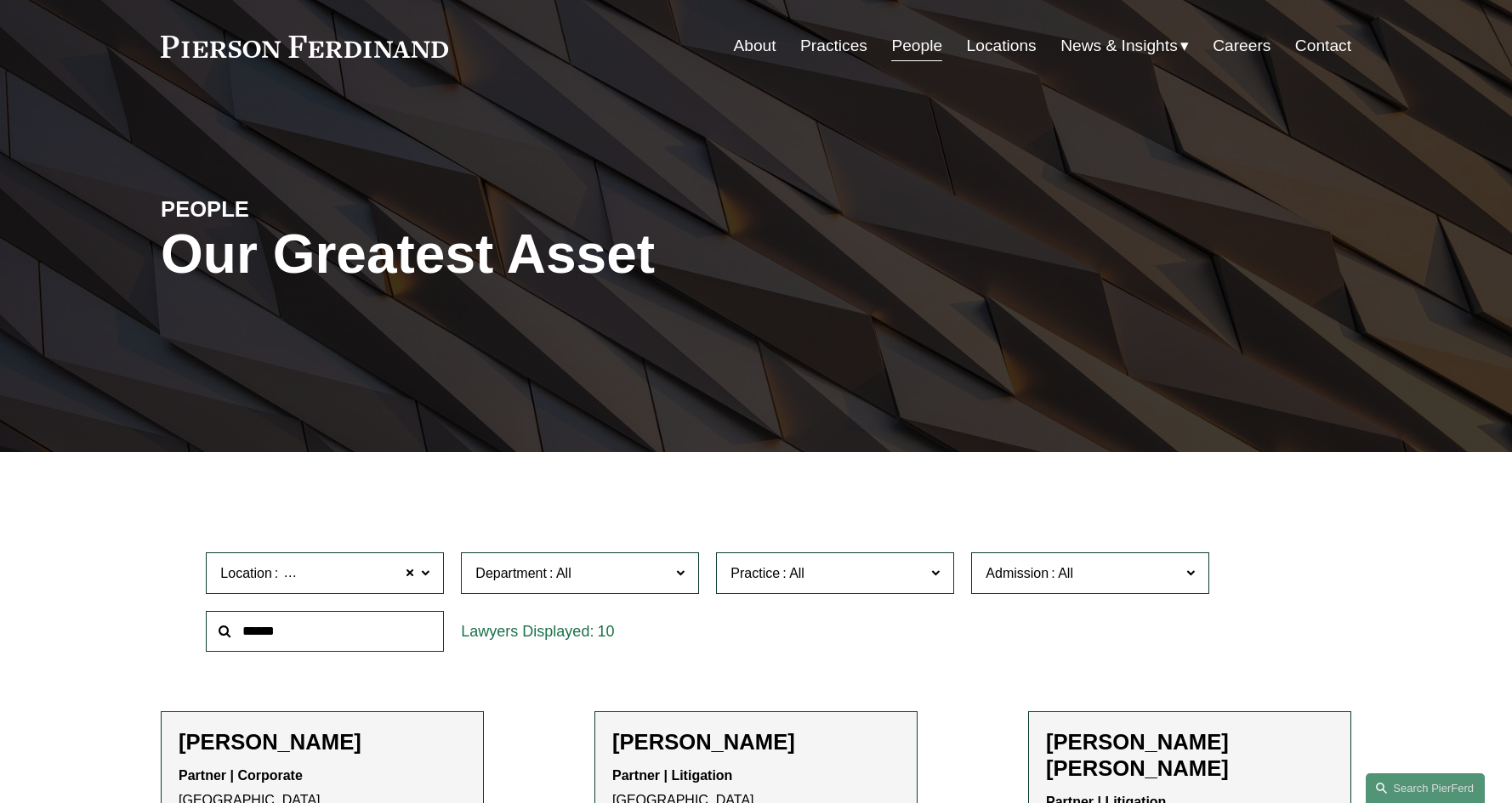
click at [416, 577] on label "Location Tampa" at bounding box center [325, 573] width 238 height 41
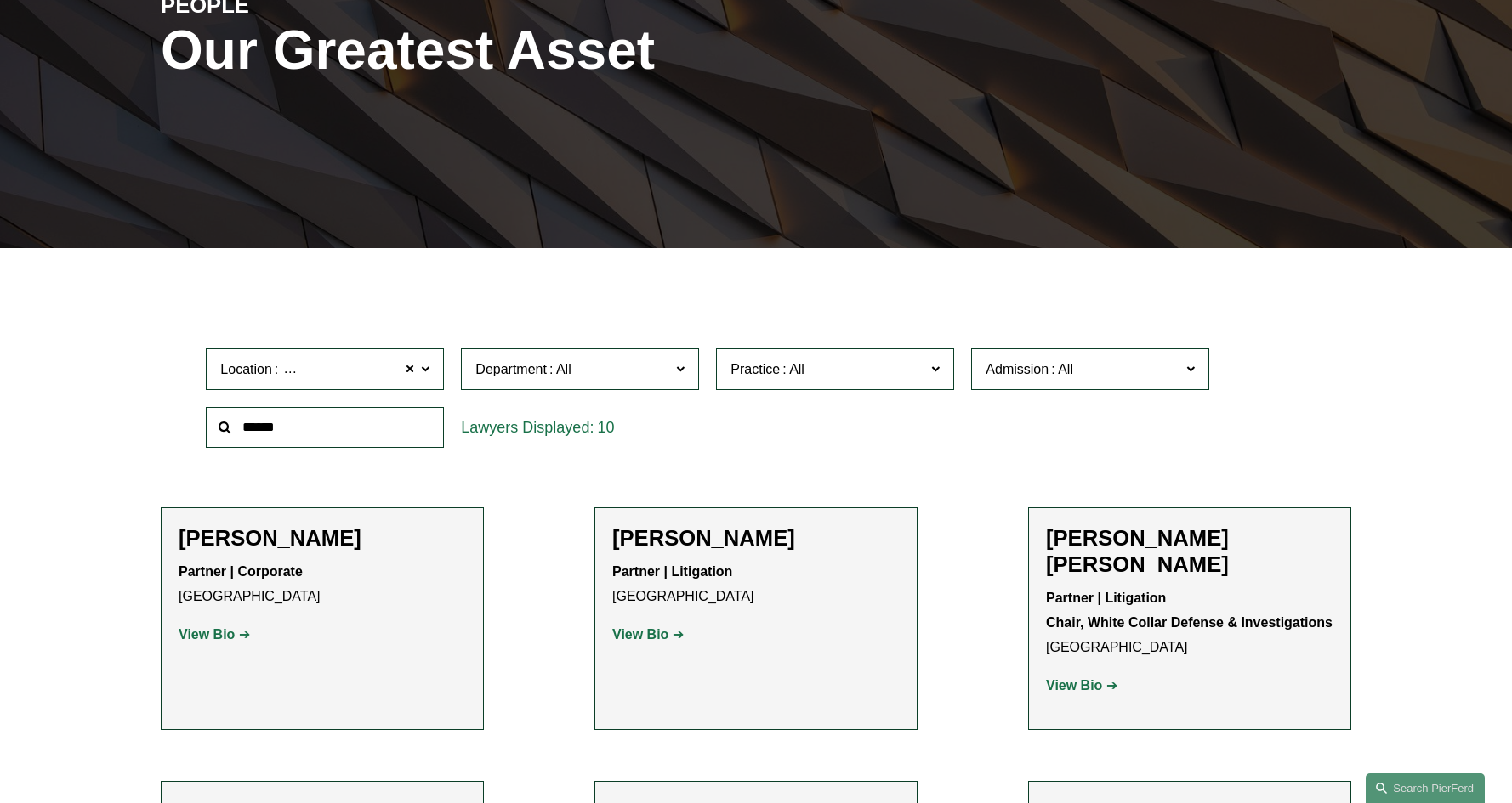
scroll to position [0, 0]
click at [0, 0] on link "All" at bounding box center [0, 0] width 0 height 0
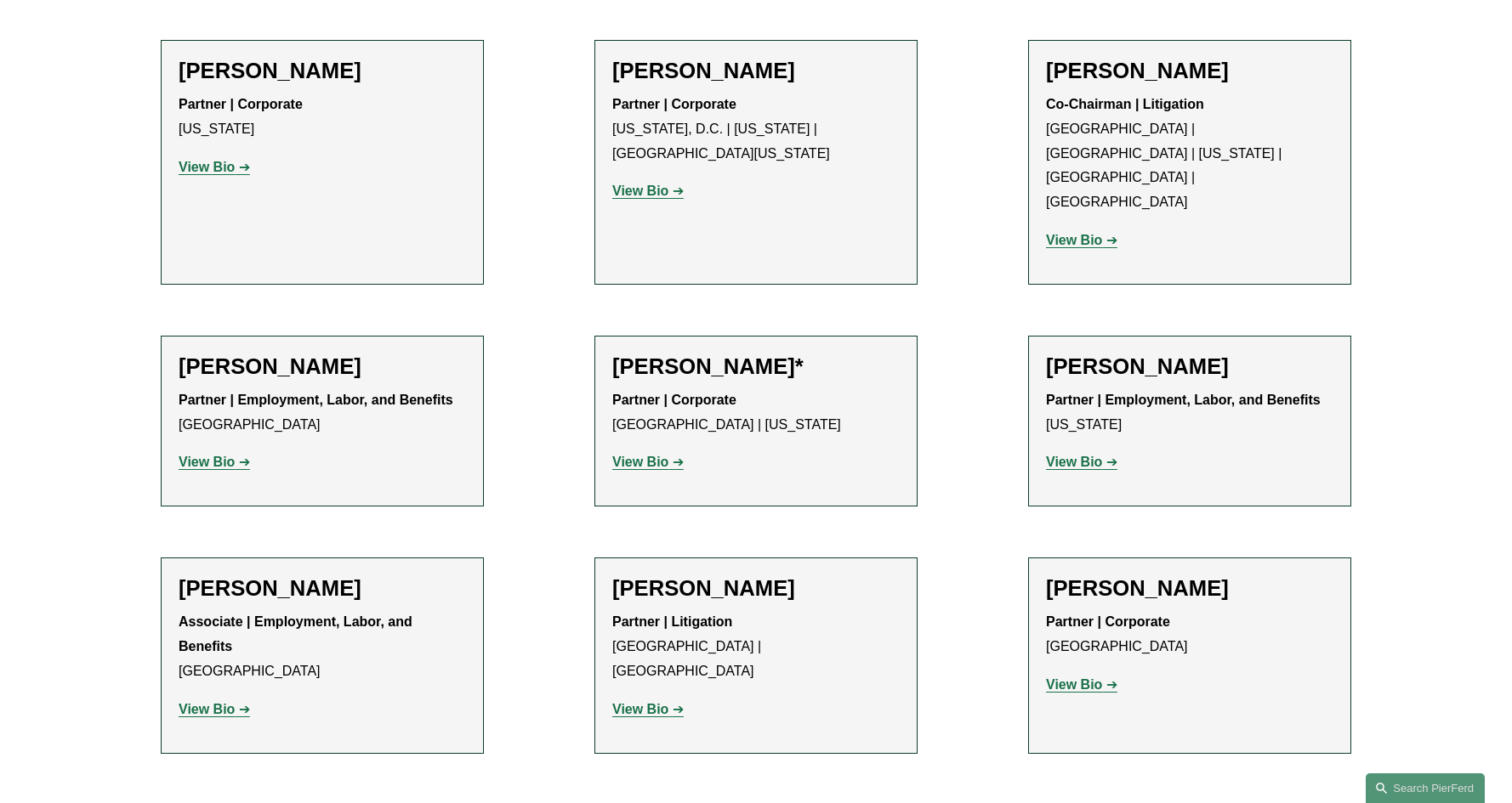
scroll to position [6460, 0]
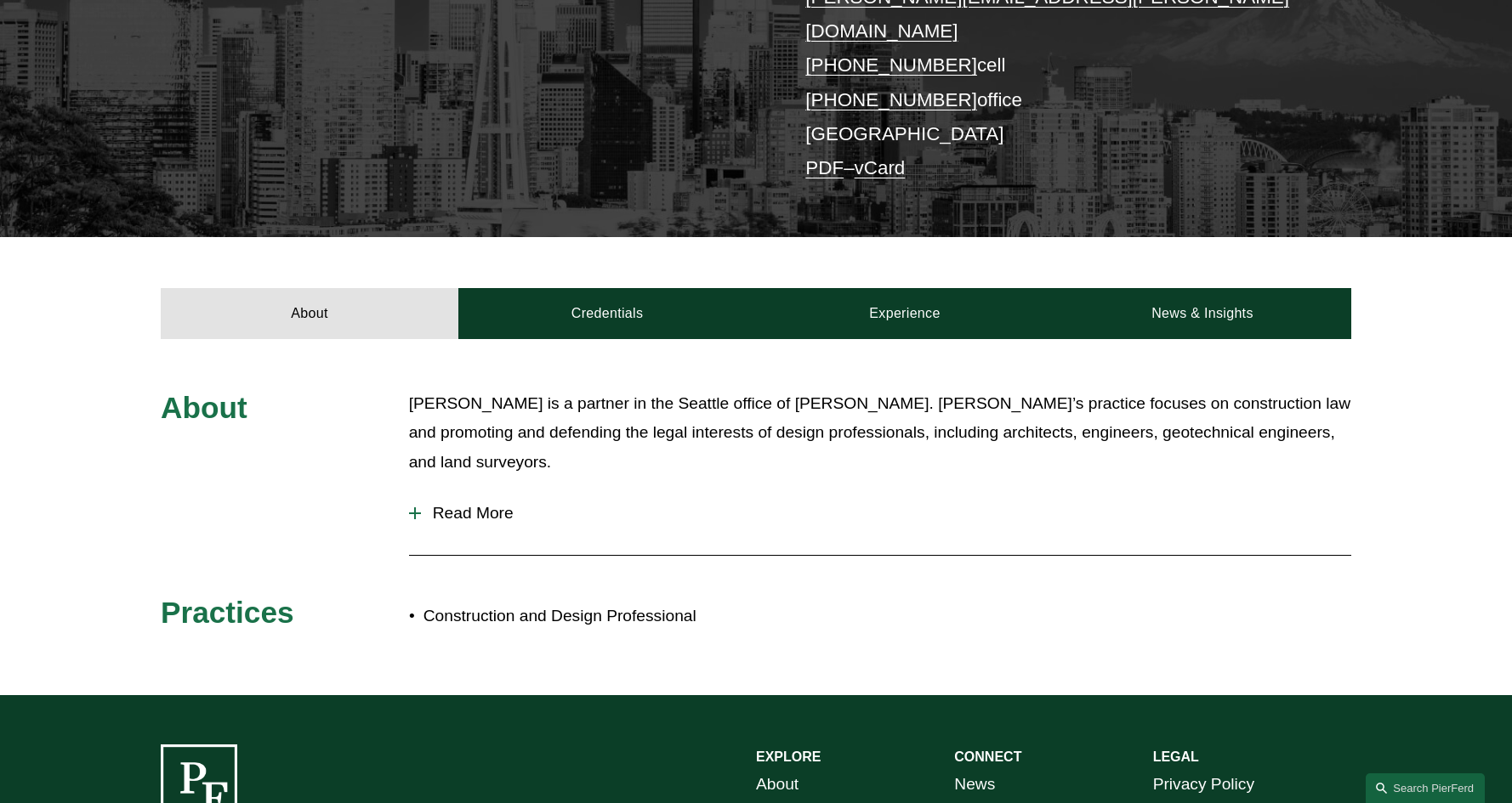
scroll to position [394, 0]
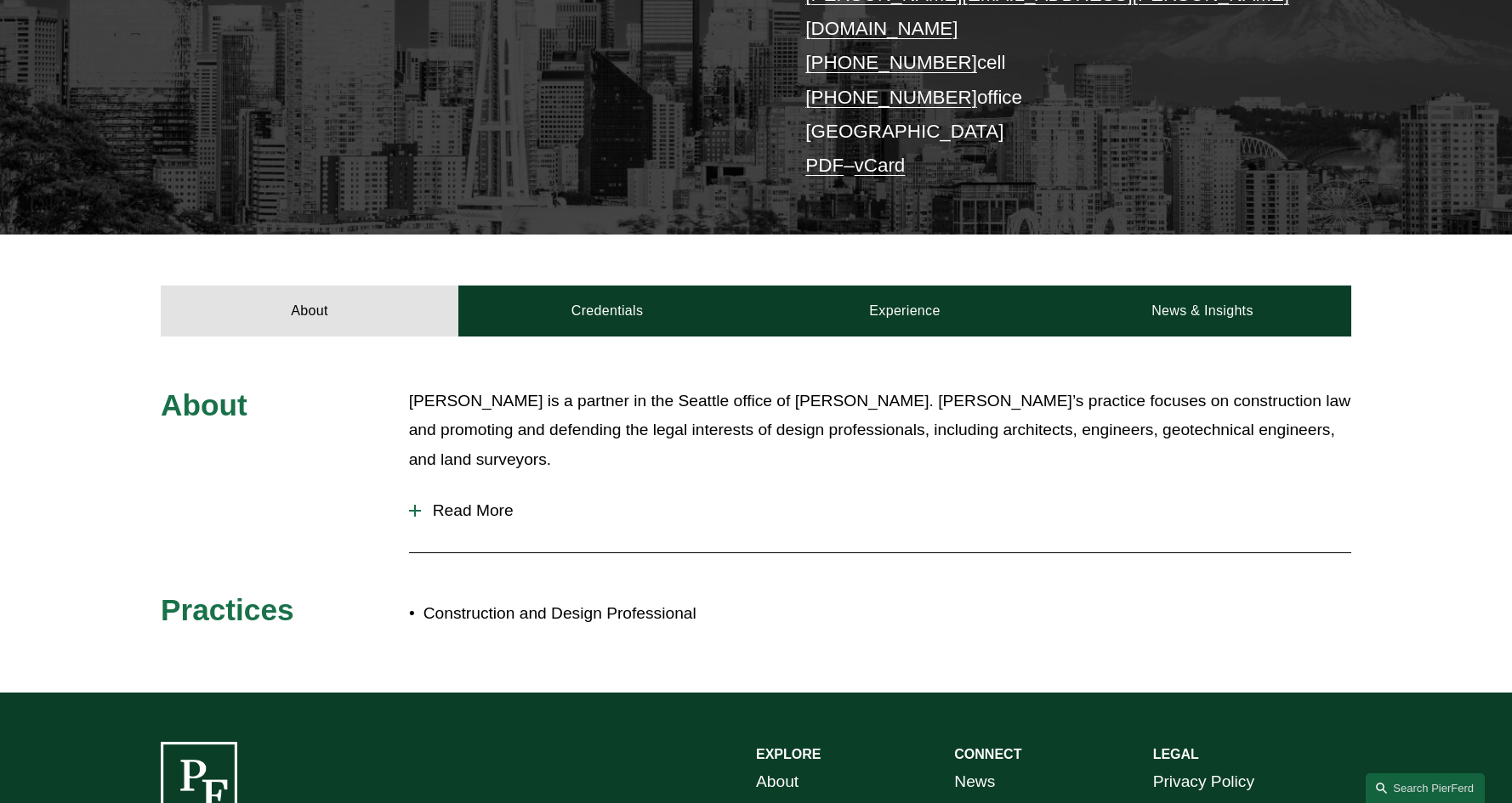
click at [495, 502] on span "Read More" at bounding box center [886, 510] width 930 height 19
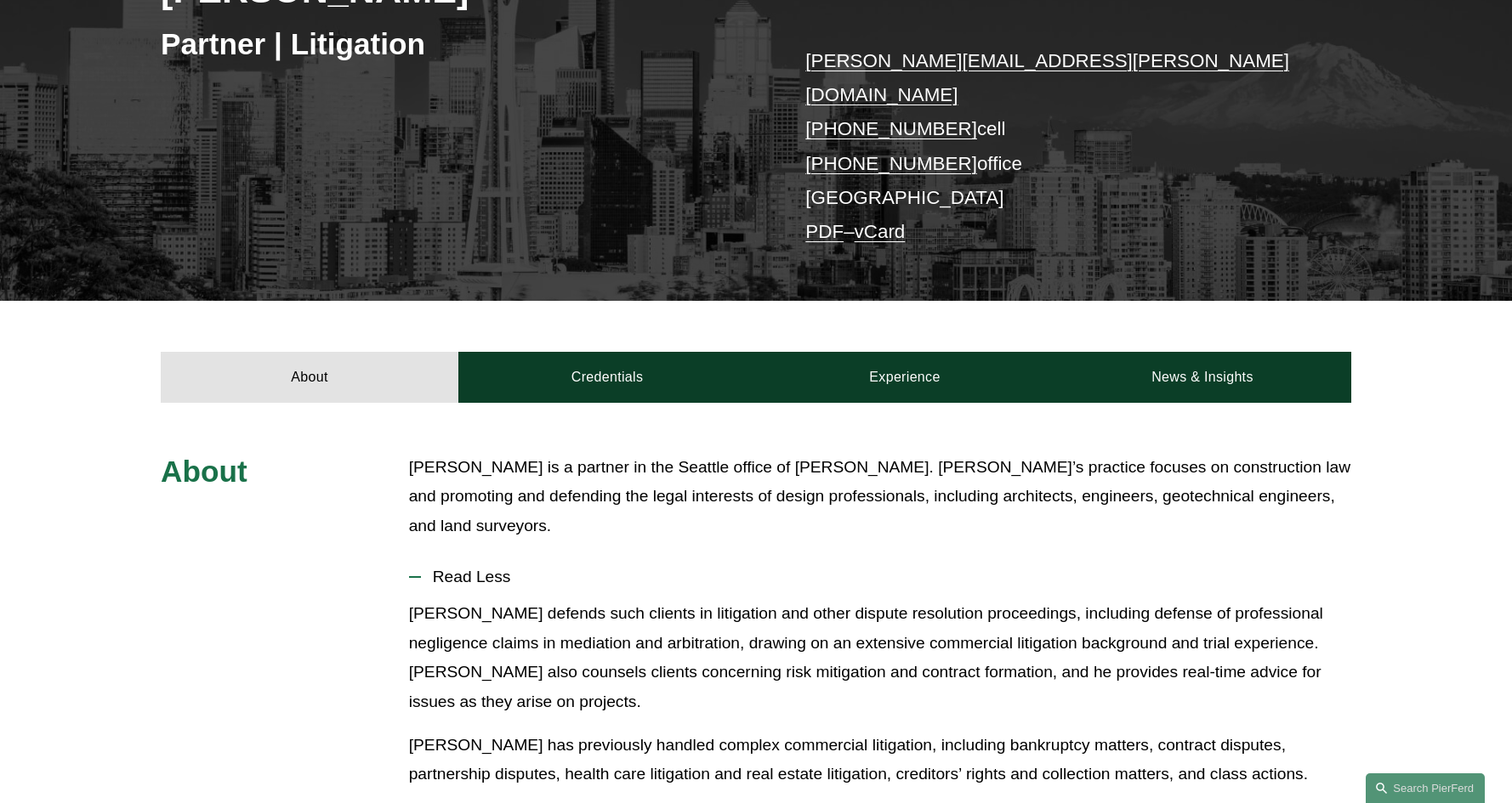
scroll to position [244, 0]
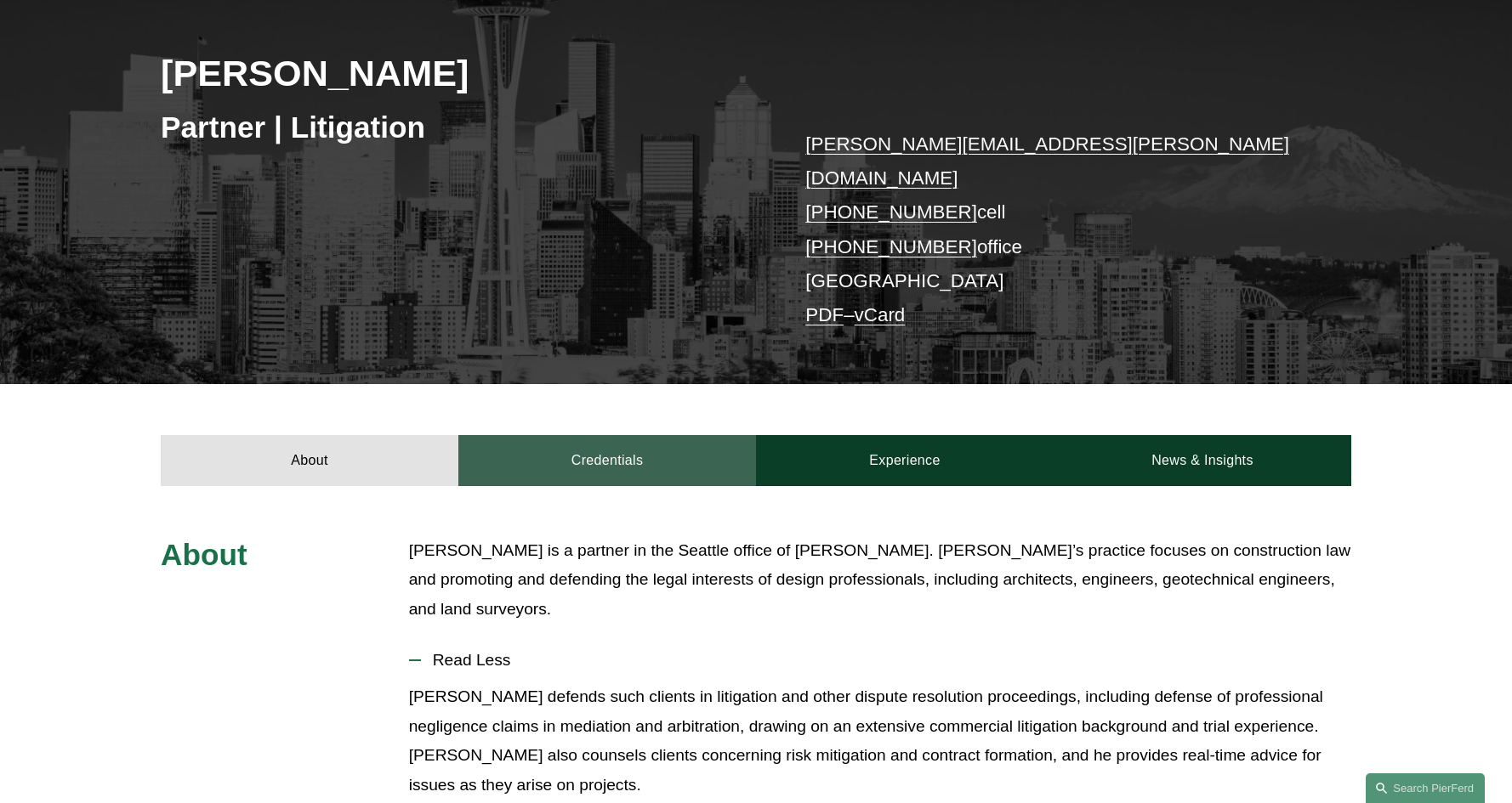
click at [588, 435] on link "Credentials" at bounding box center [607, 460] width 297 height 51
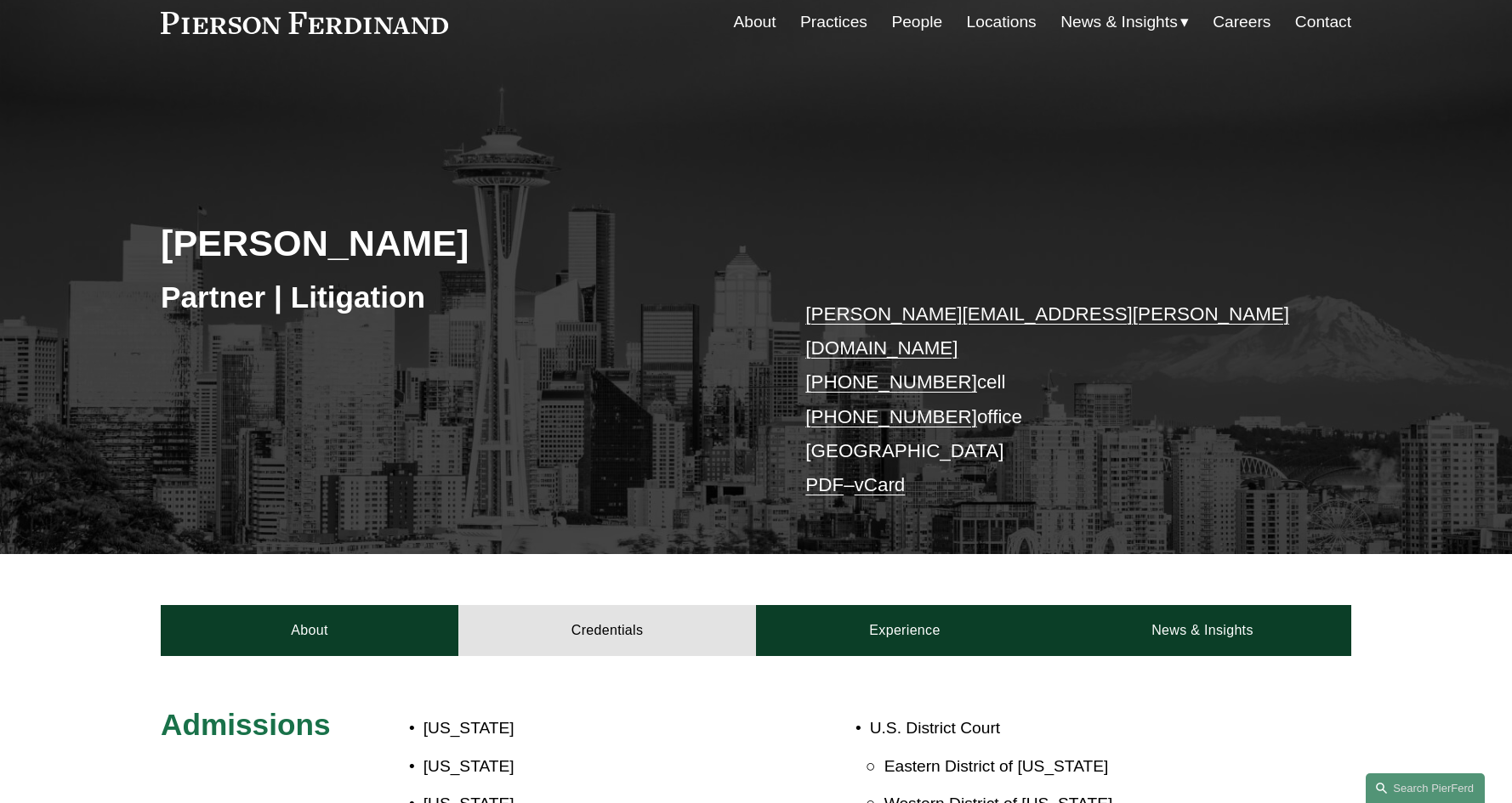
scroll to position [80, 0]
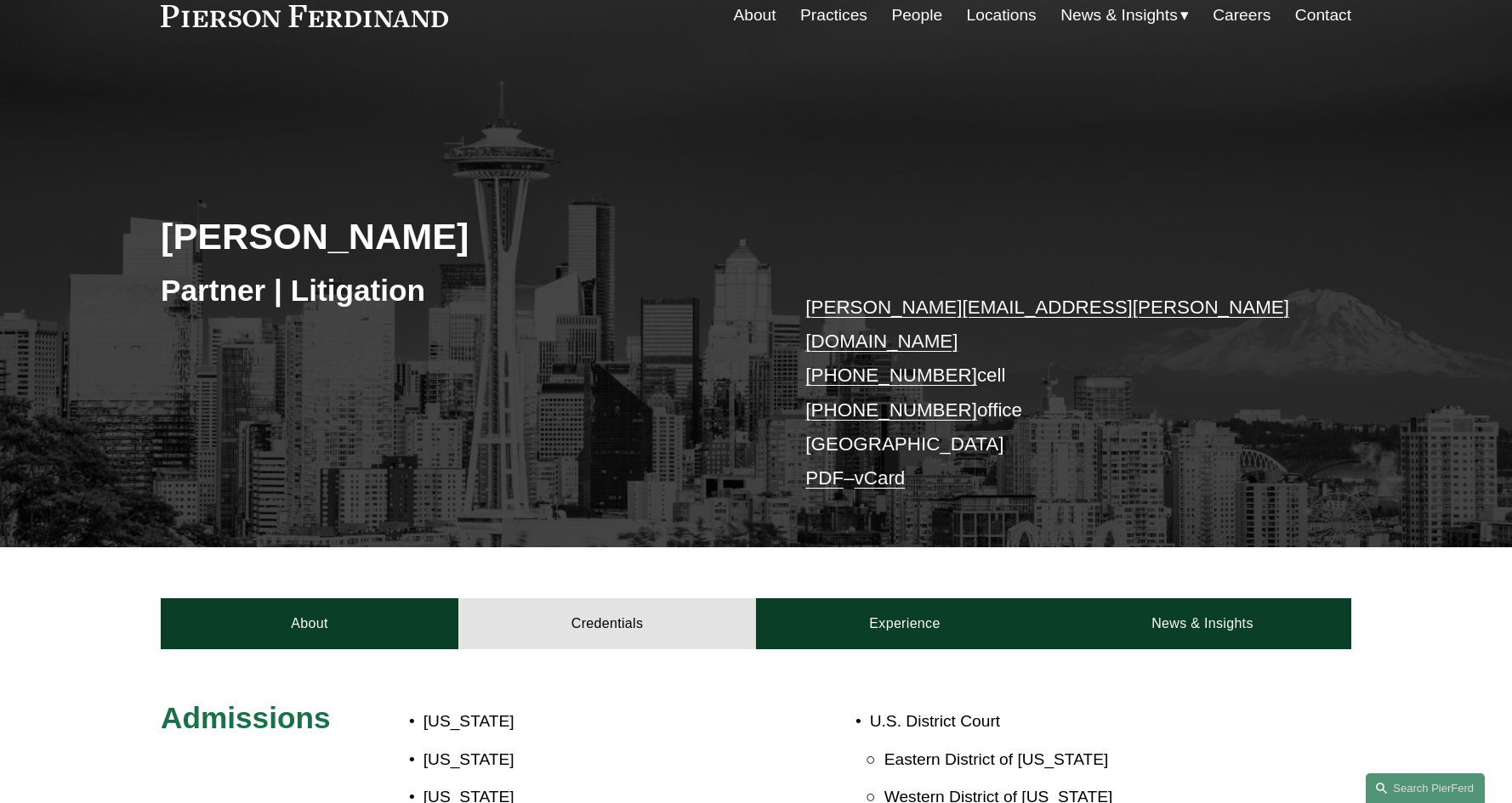
drag, startPoint x: 999, startPoint y: 344, endPoint x: 833, endPoint y: 356, distance: 166.4
click at [833, 356] on p "frank.harrison@pierferd.com +1.813.850.9139 cell +1.564.215.4988 office Seattle…" at bounding box center [1053, 394] width 496 height 206
copy p "813.850.9139 cell"
